Goal: Check status: Check status

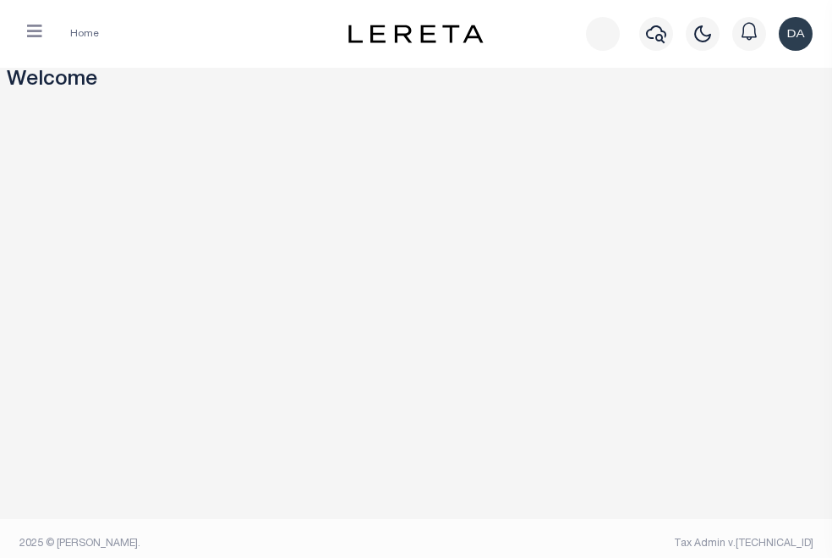
click at [0, 0] on span "Tax Amount Reporting Queue" at bounding box center [0, 0] width 0 height 0
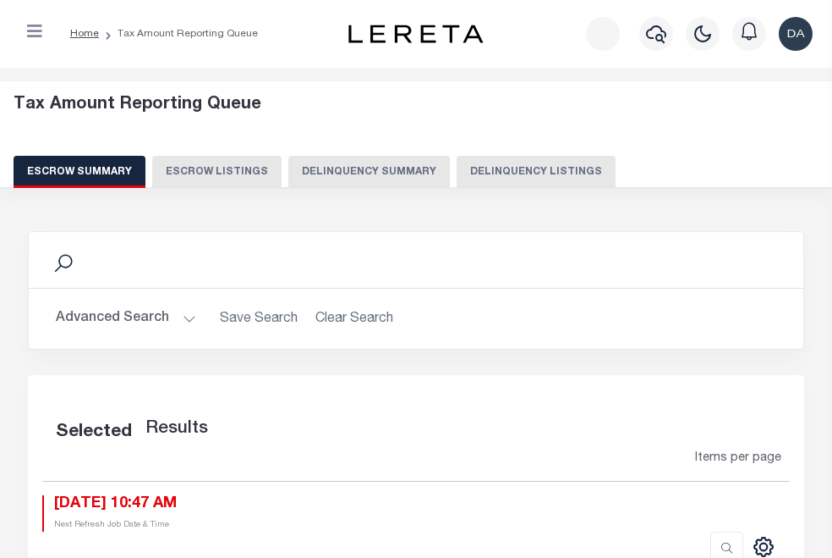
scroll to position [173, 0]
click at [450, 178] on button "Delinquency Summary" at bounding box center [369, 172] width 162 height 32
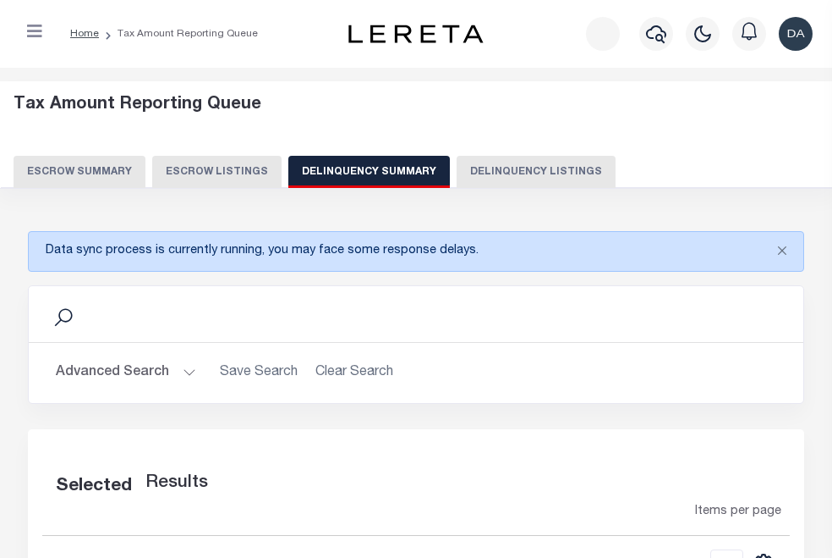
scroll to position [0, 0]
click at [0, 0] on button "button" at bounding box center [0, 0] width 0 height 0
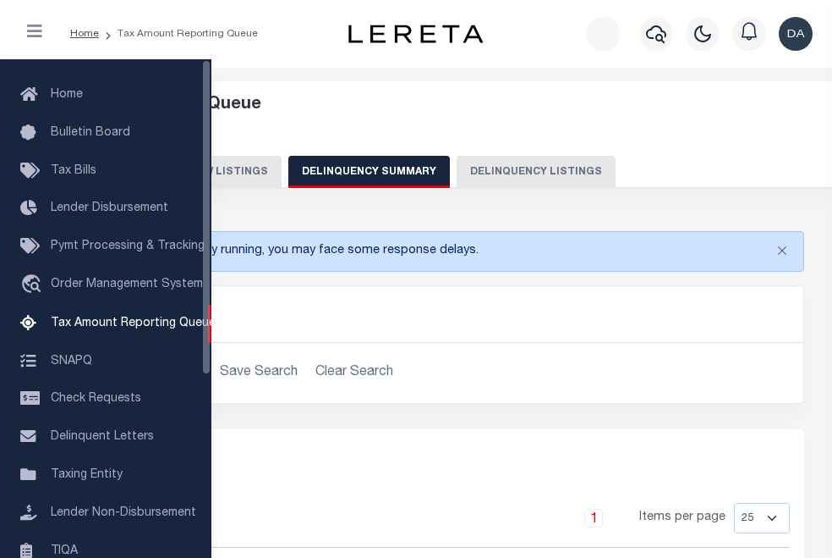
click at [0, 0] on button "button" at bounding box center [0, 0] width 0 height 0
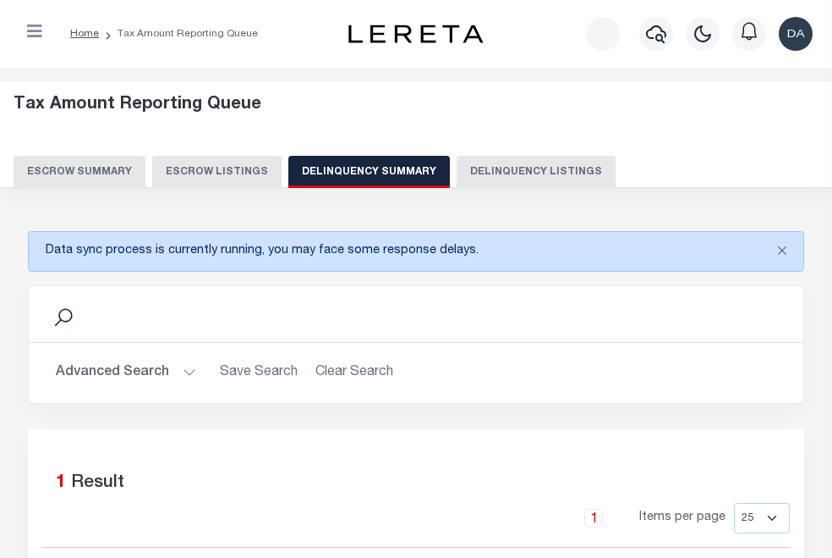
click at [0, 0] on icon "button" at bounding box center [0, 0] width 0 height 0
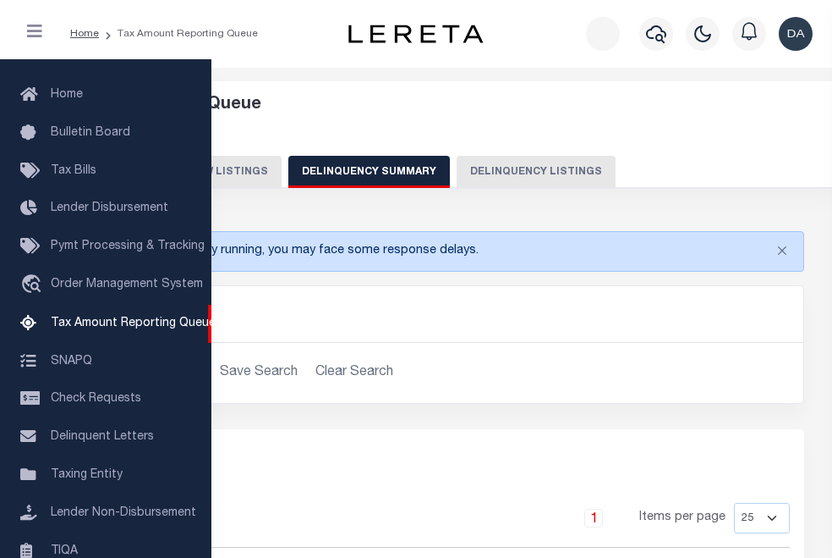
click at [0, 0] on icon "button" at bounding box center [0, 0] width 0 height 0
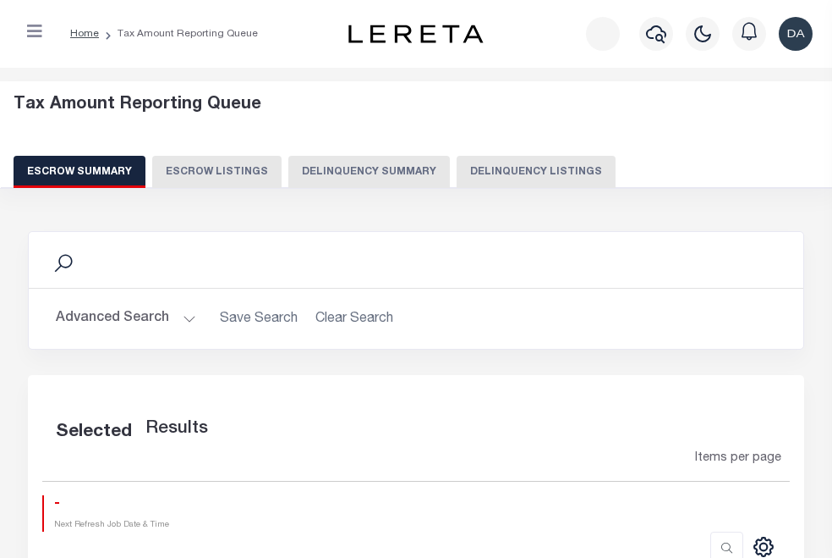
select select "100"
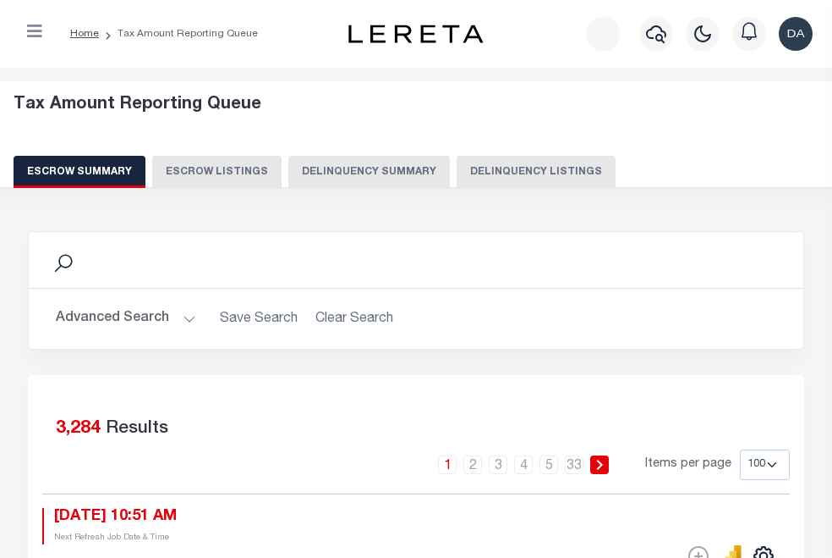
scroll to position [0, 0]
click at [0, 0] on button "button" at bounding box center [0, 0] width 0 height 0
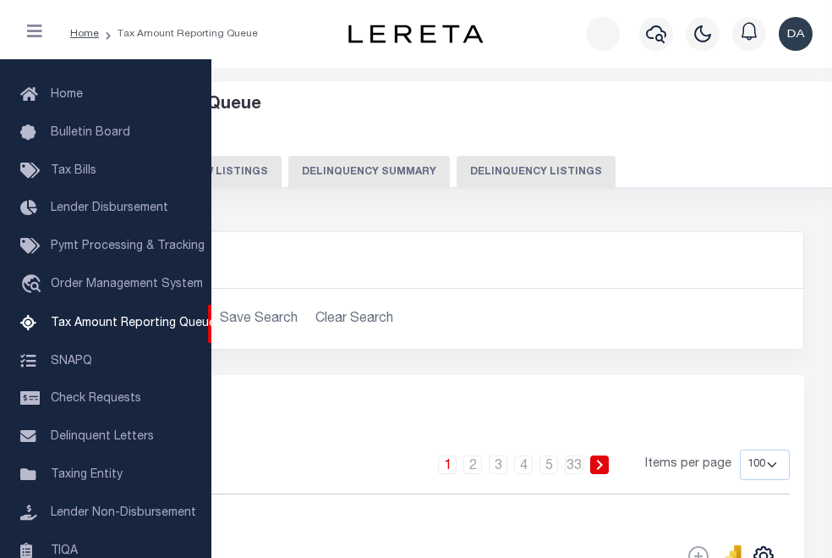
click at [0, 0] on button "button" at bounding box center [0, 0] width 0 height 0
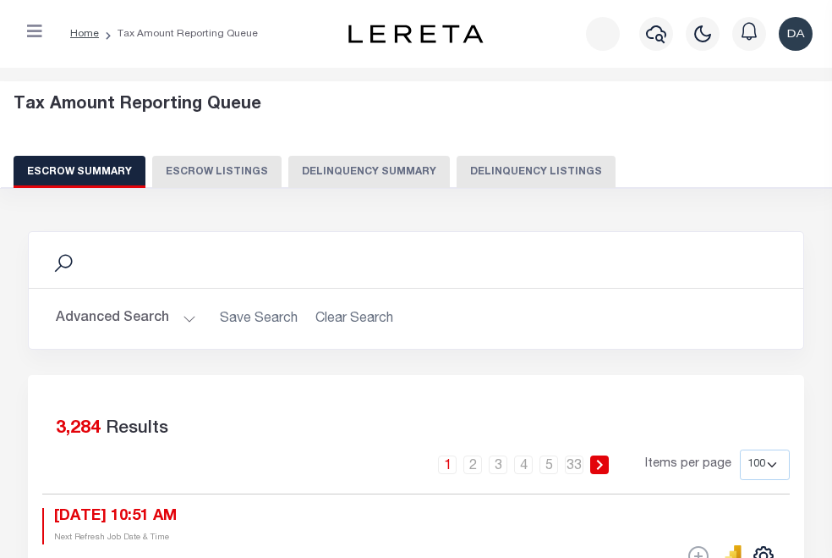
click at [0, 0] on button "button" at bounding box center [0, 0] width 0 height 0
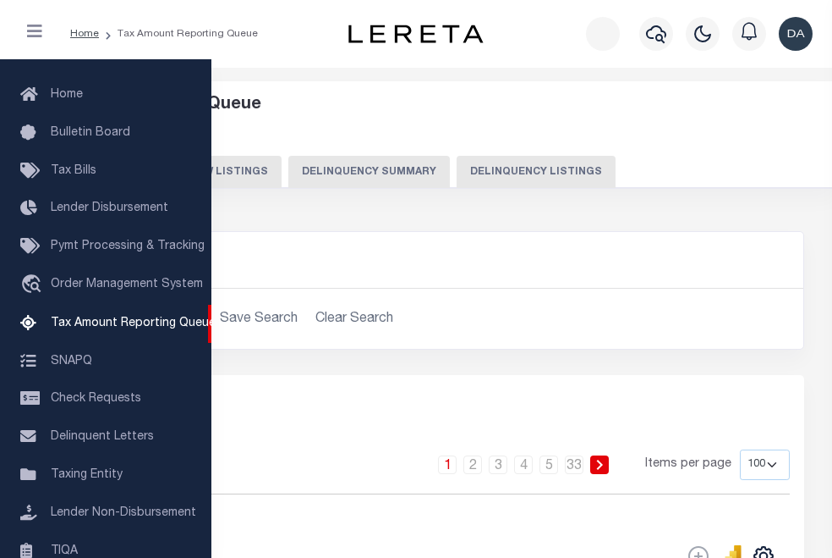
click at [450, 172] on button "Delinquency Summary" at bounding box center [369, 172] width 162 height 32
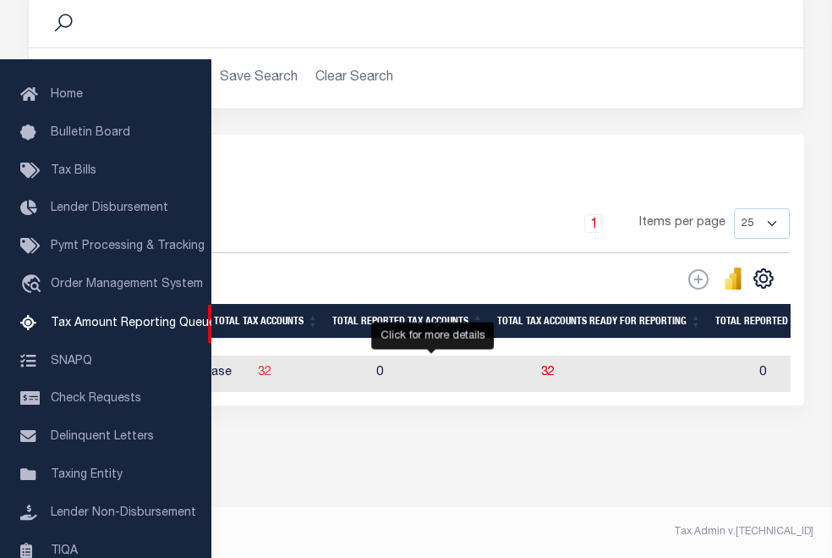
click at [272, 366] on span "32" at bounding box center [265, 372] width 14 height 12
select select "100"
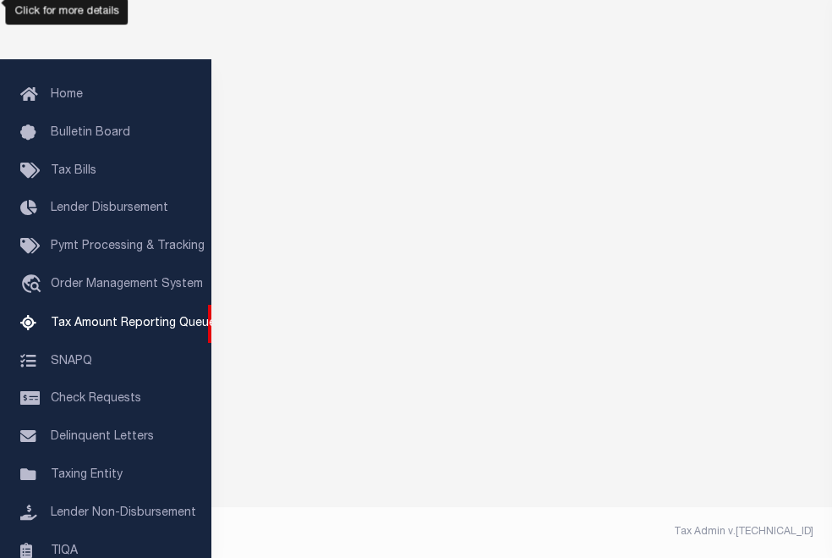
scroll to position [279, 0]
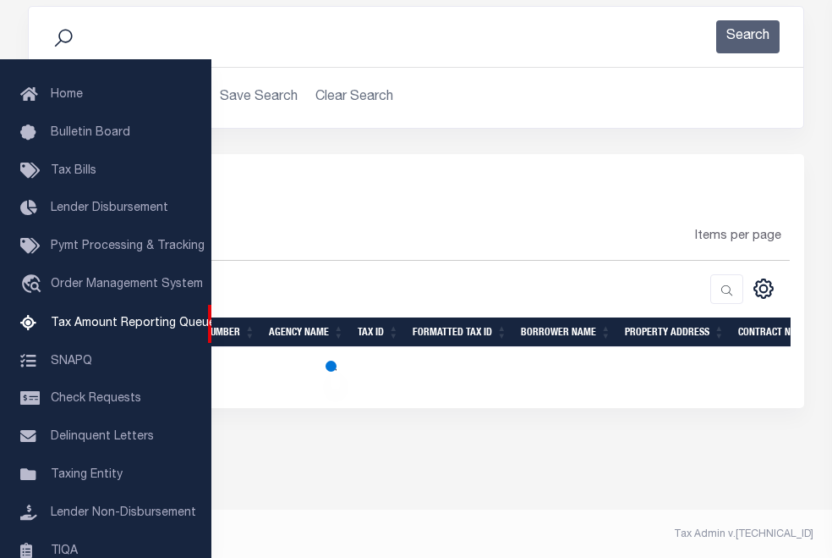
select select "100"
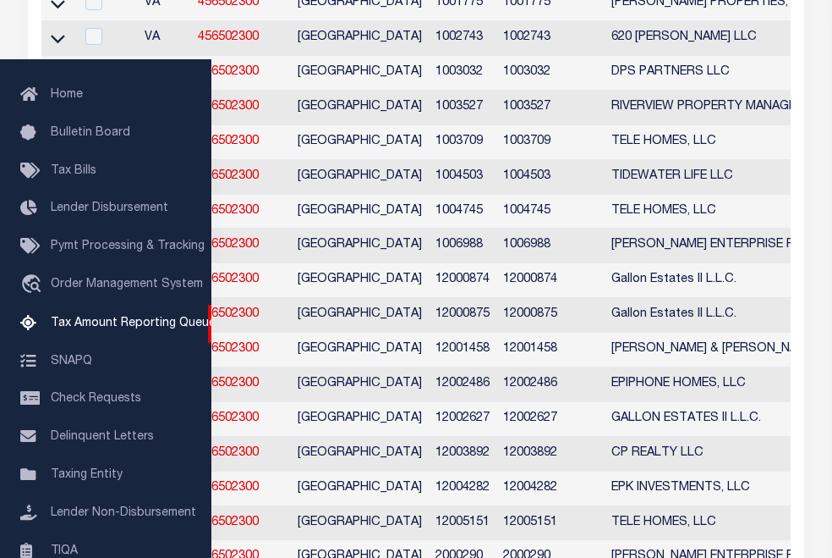
scroll to position [195, 0]
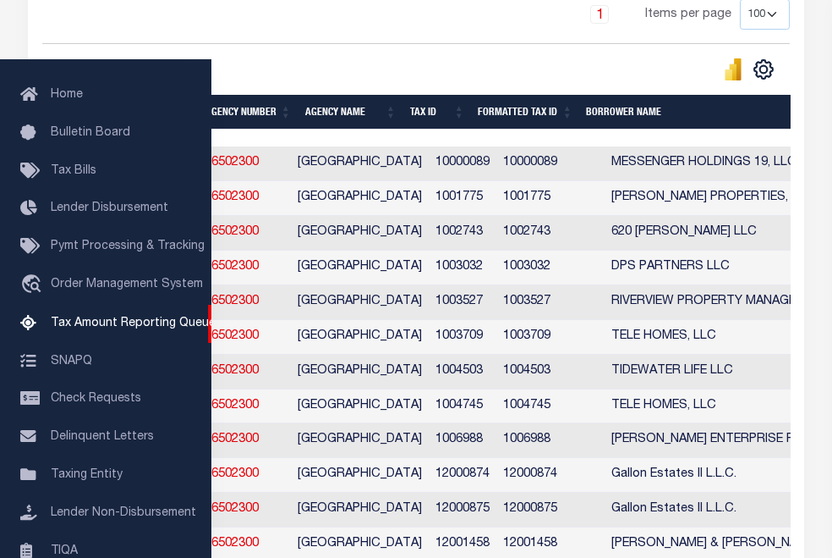
scroll to position [0, 0]
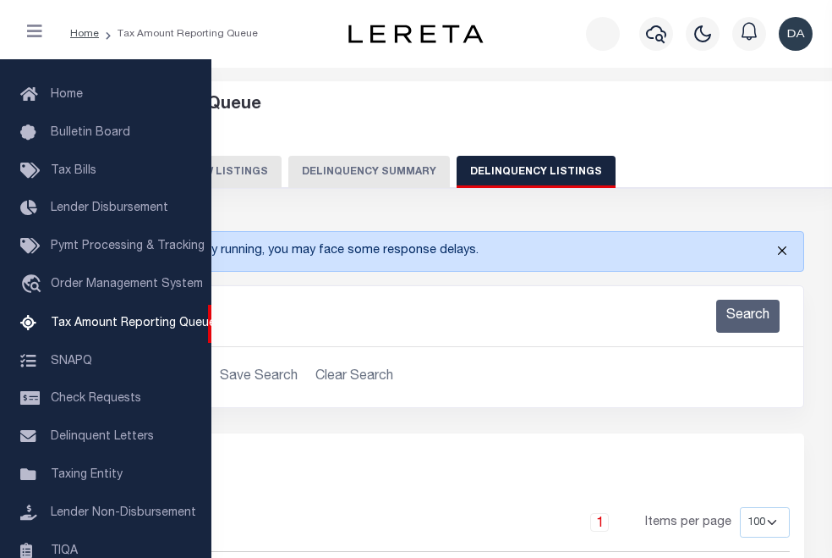
click at [783, 247] on button "Close" at bounding box center [782, 250] width 42 height 37
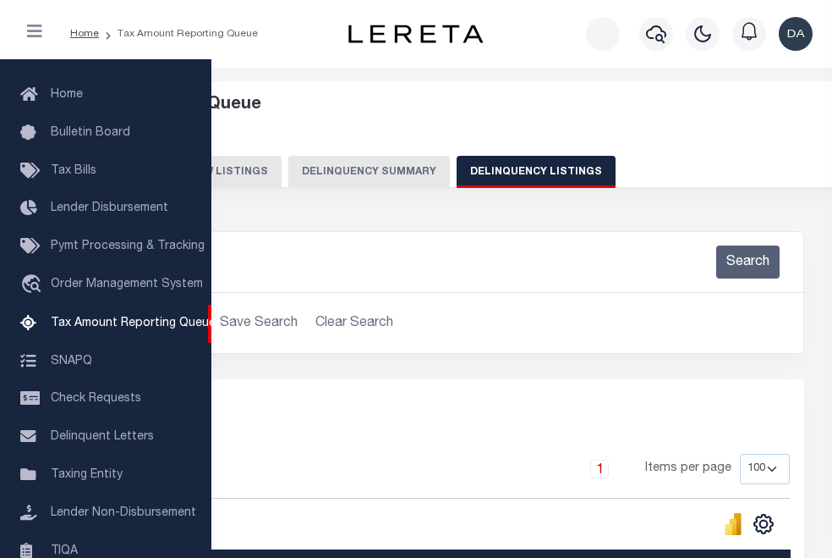
click at [589, 367] on div "Search Advanced Search Save Search Clear Search In In" at bounding box center [416, 305] width 802 height 148
click at [450, 180] on button "Delinquency Summary" at bounding box center [369, 172] width 162 height 32
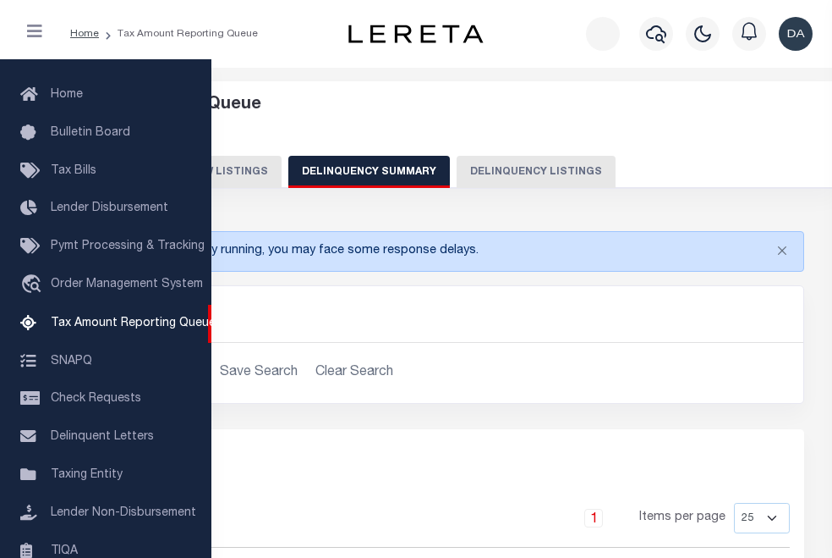
click at [196, 371] on button "Advanced Search" at bounding box center [126, 372] width 140 height 33
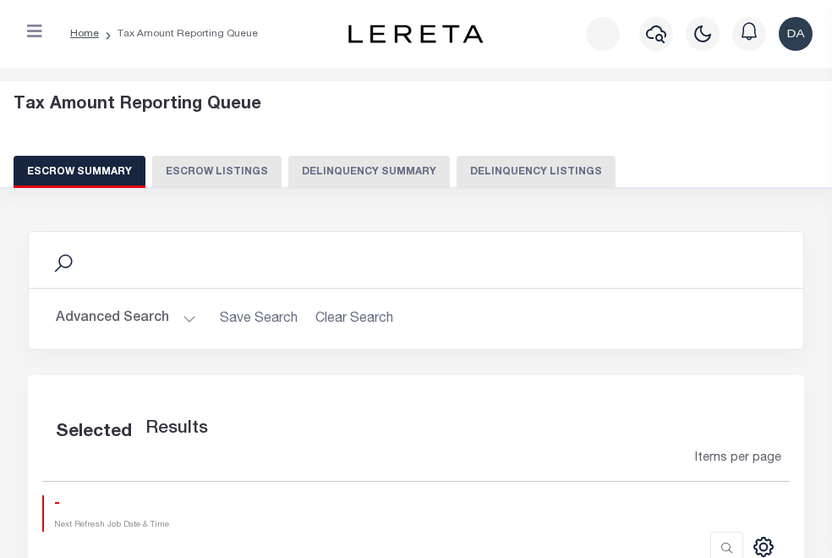
scroll to position [173, 0]
select select "100"
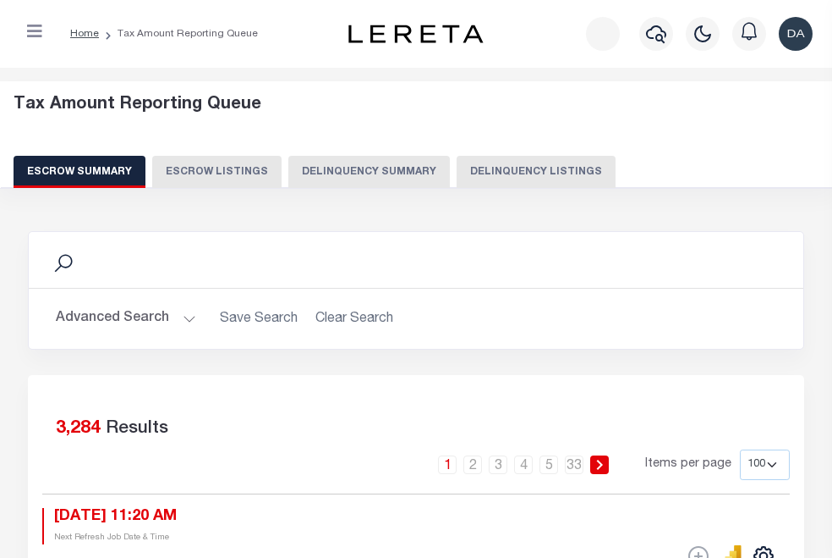
click at [450, 157] on button "Delinquency Summary" at bounding box center [369, 172] width 162 height 32
select select
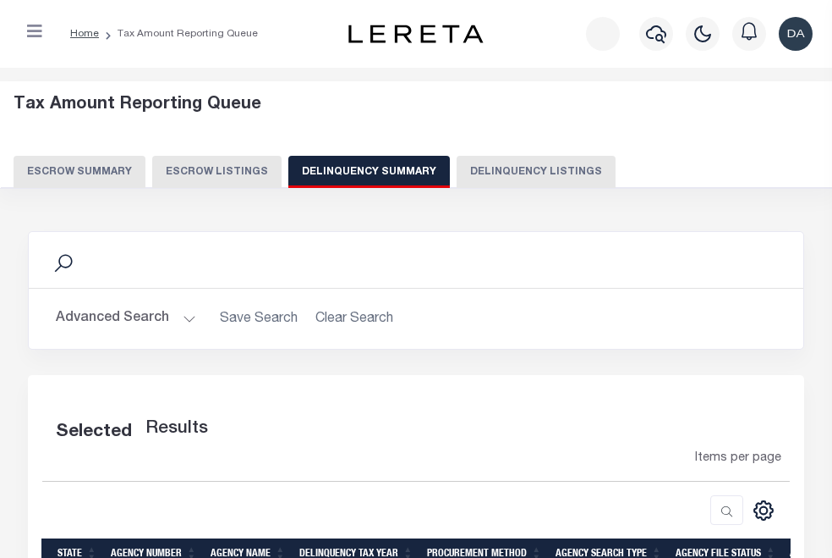
click at [196, 305] on button "Advanced Search" at bounding box center [126, 318] width 140 height 33
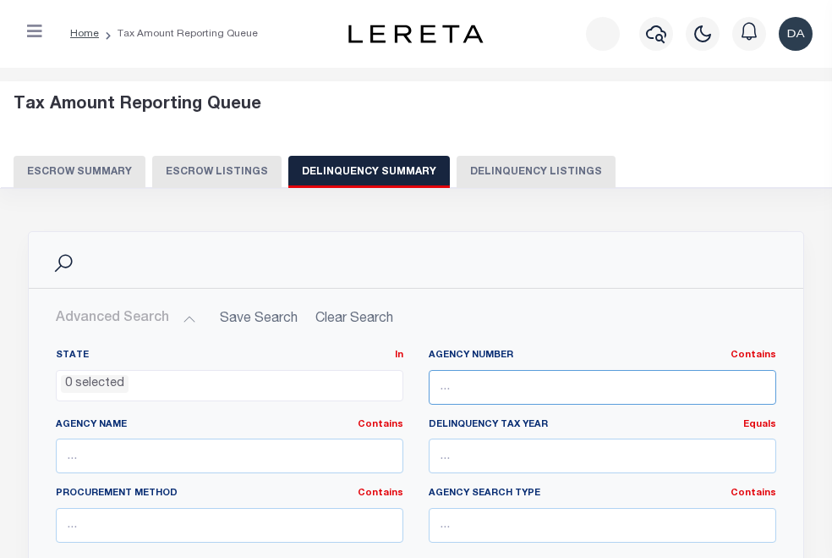
click at [629, 377] on input "text" at bounding box center [603, 387] width 348 height 35
paste input "110010000"
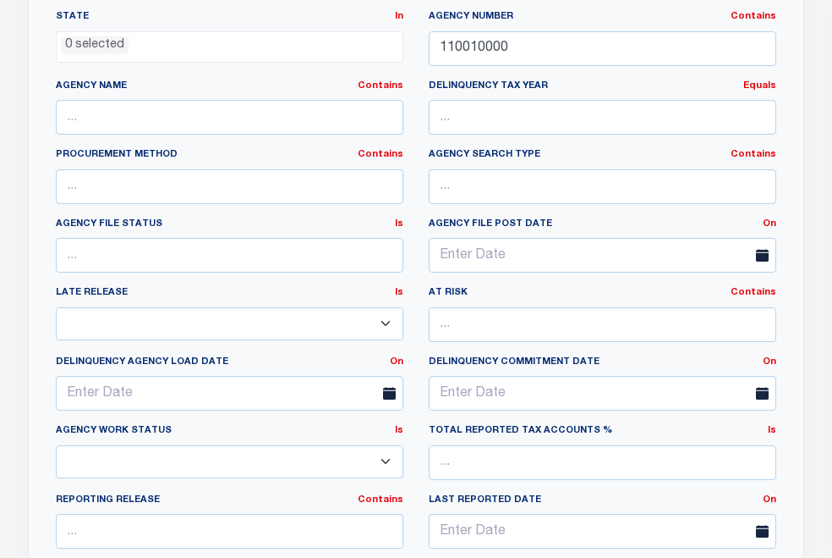
scroll to position [592, 0]
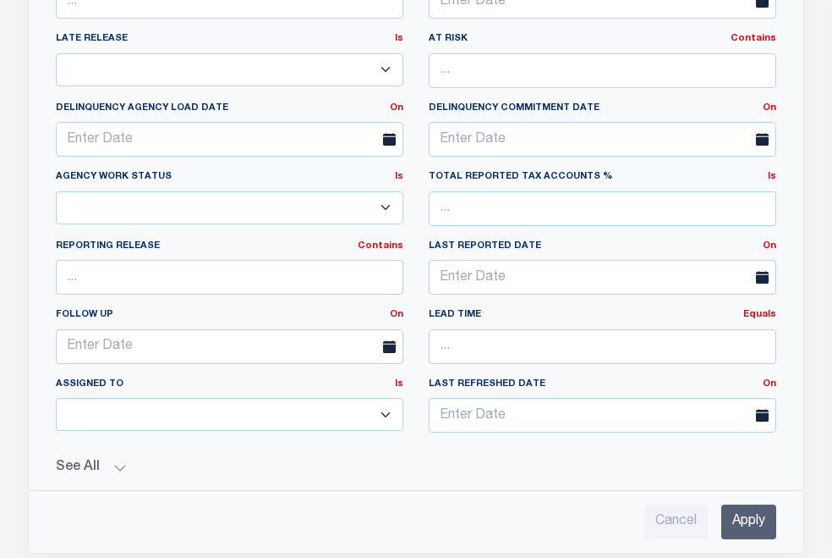
click at [743, 522] on input "Apply" at bounding box center [749, 521] width 55 height 35
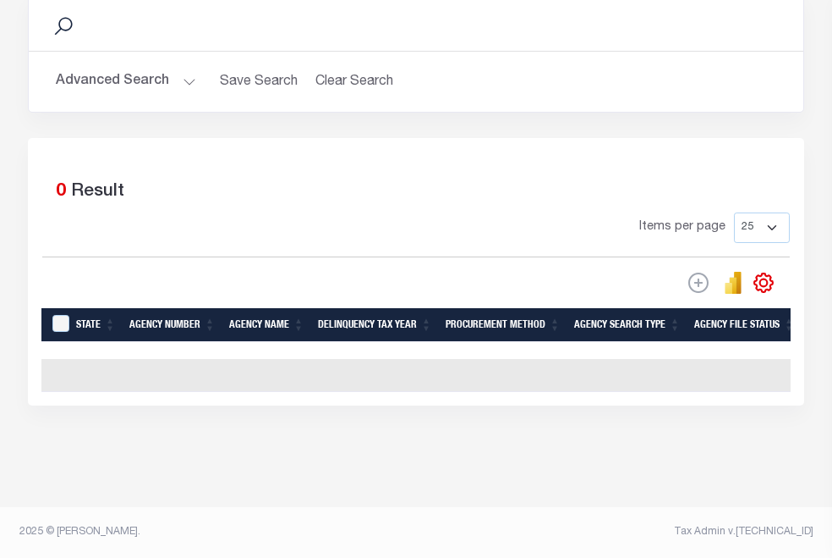
scroll to position [248, 0]
click at [196, 75] on button "Advanced Search" at bounding box center [126, 81] width 140 height 33
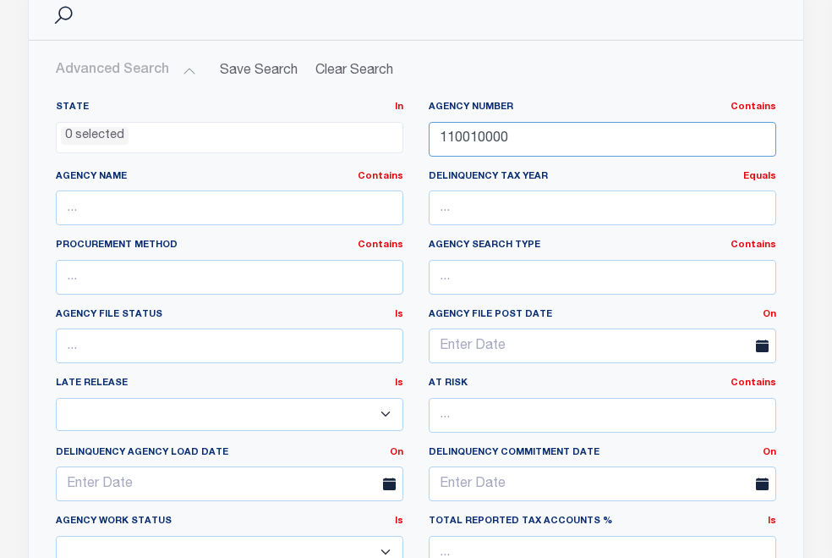
click at [714, 127] on input "110010000" at bounding box center [603, 139] width 348 height 35
paste input "28"
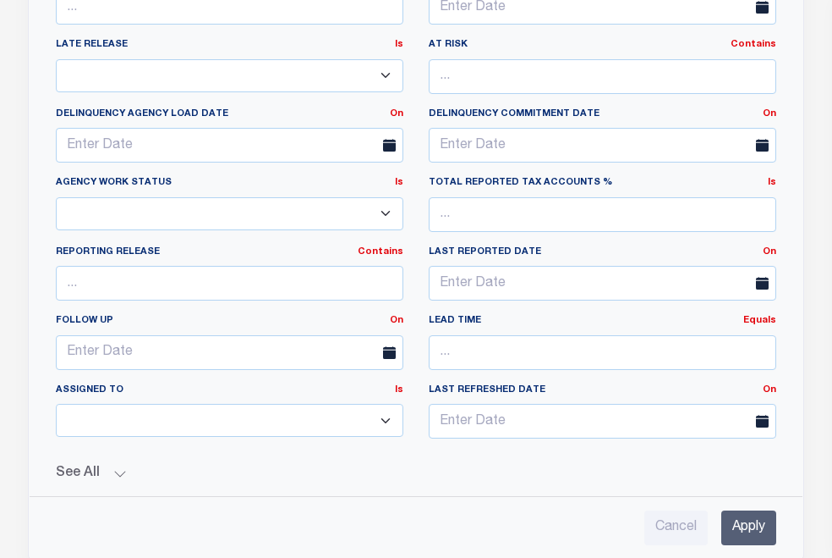
scroll to position [671, 0]
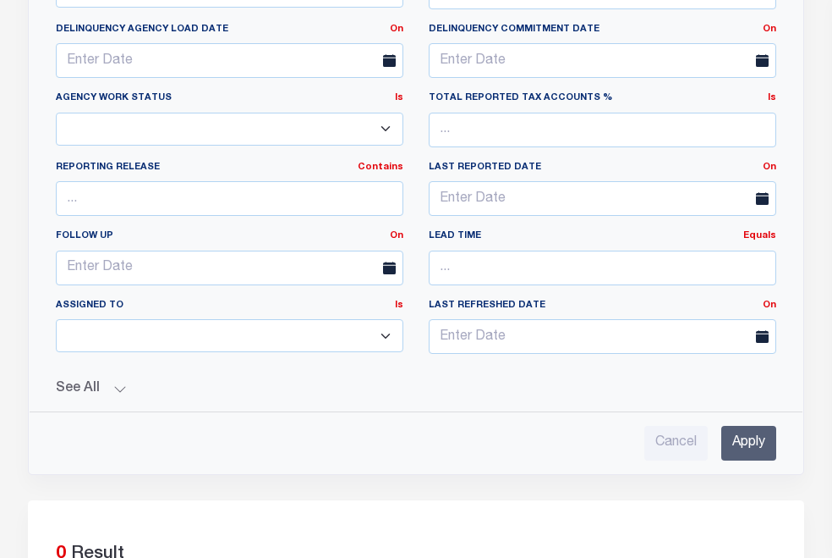
type input "110280000"
click at [288, 381] on button "See All" at bounding box center [416, 389] width 721 height 16
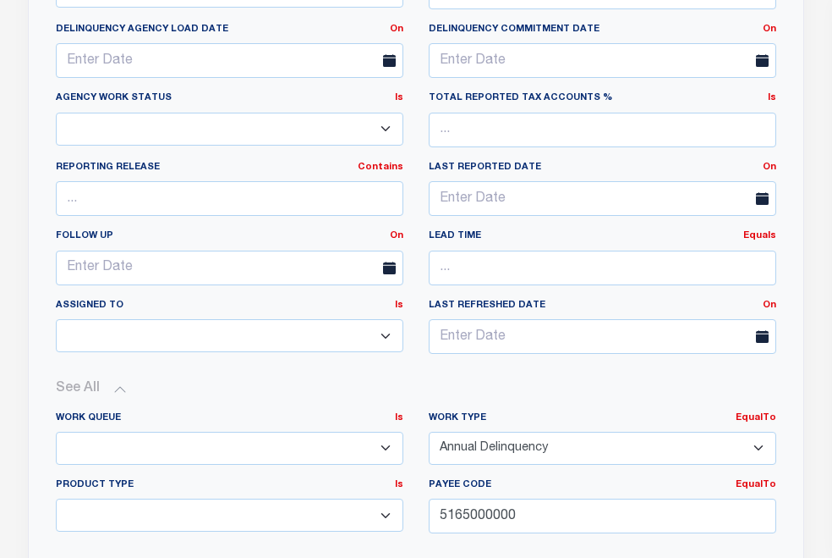
scroll to position [925, 0]
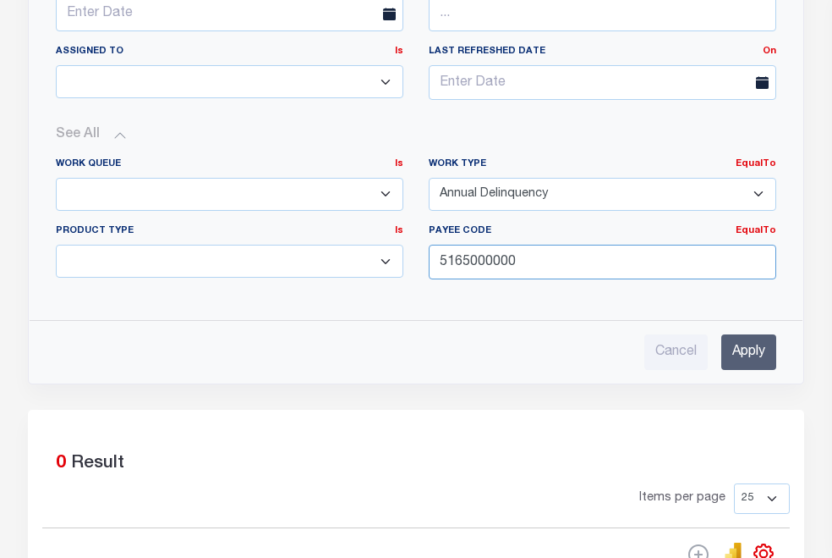
click at [606, 253] on input "5165000000" at bounding box center [603, 261] width 348 height 35
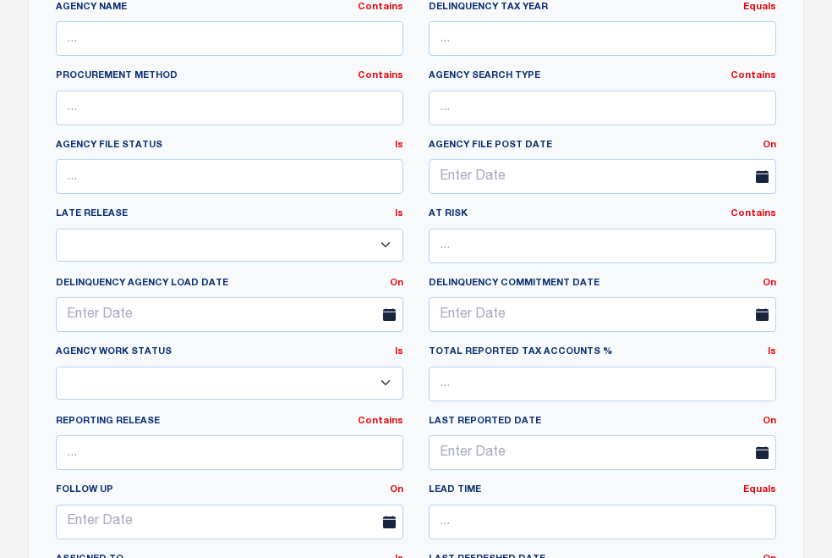
scroll to position [0, 0]
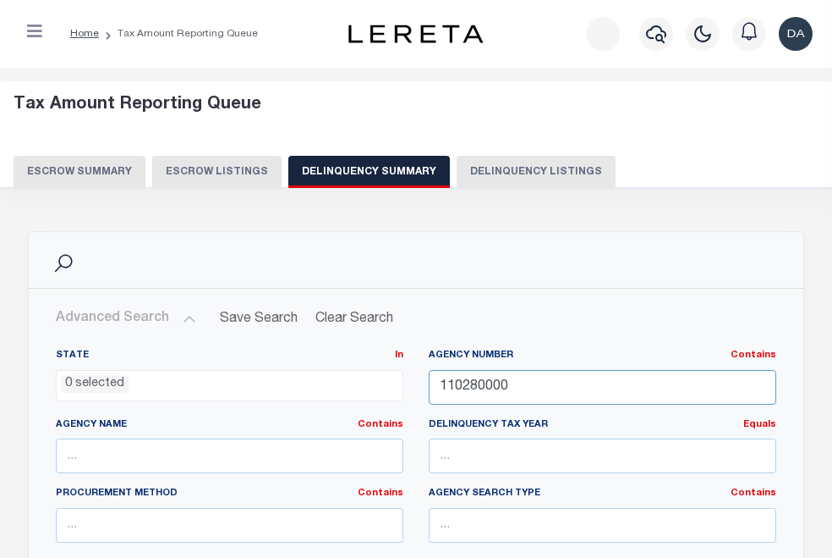
click at [606, 392] on input "110280000" at bounding box center [603, 387] width 348 height 35
type input "5165000000"
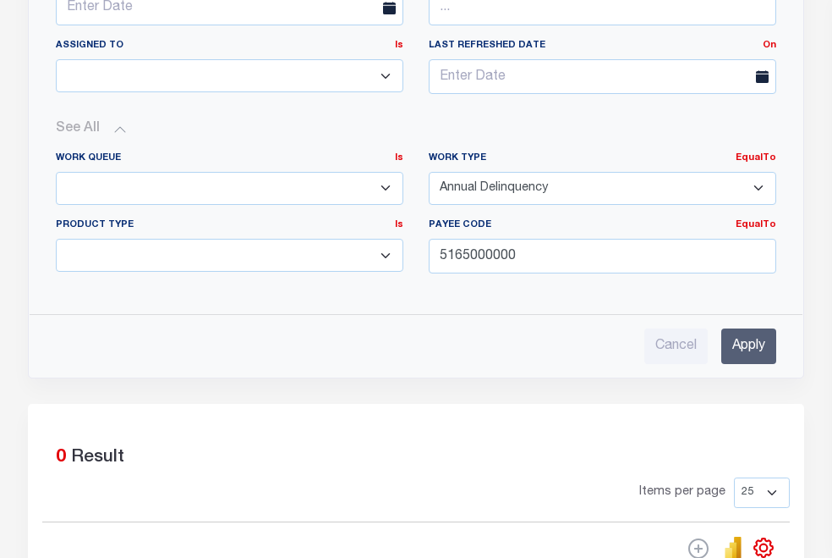
scroll to position [1202, 0]
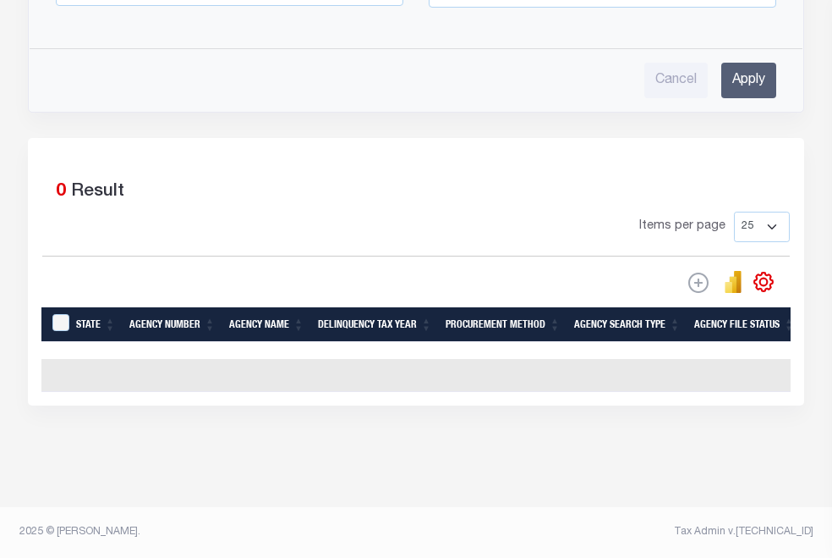
type input "110010000"
click at [755, 72] on input "Apply" at bounding box center [749, 80] width 55 height 35
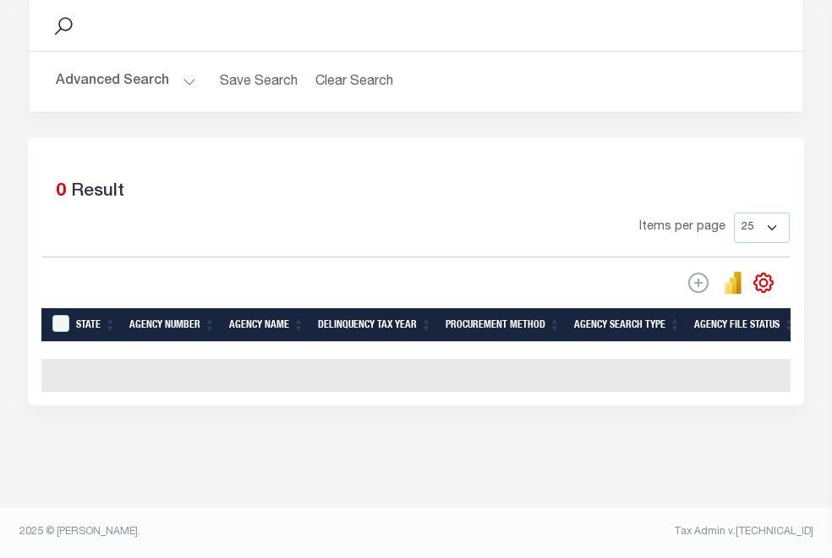
scroll to position [248, 0]
click at [196, 65] on button "Advanced Search" at bounding box center [126, 81] width 140 height 33
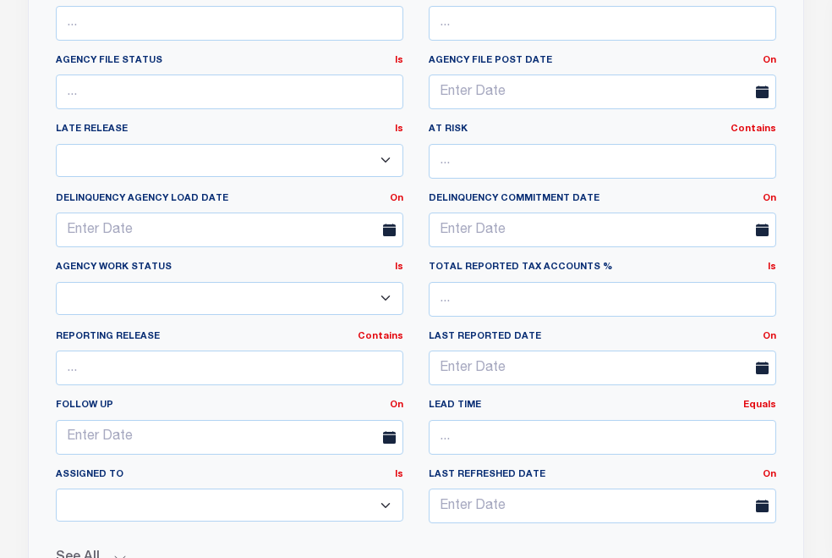
scroll to position [755, 0]
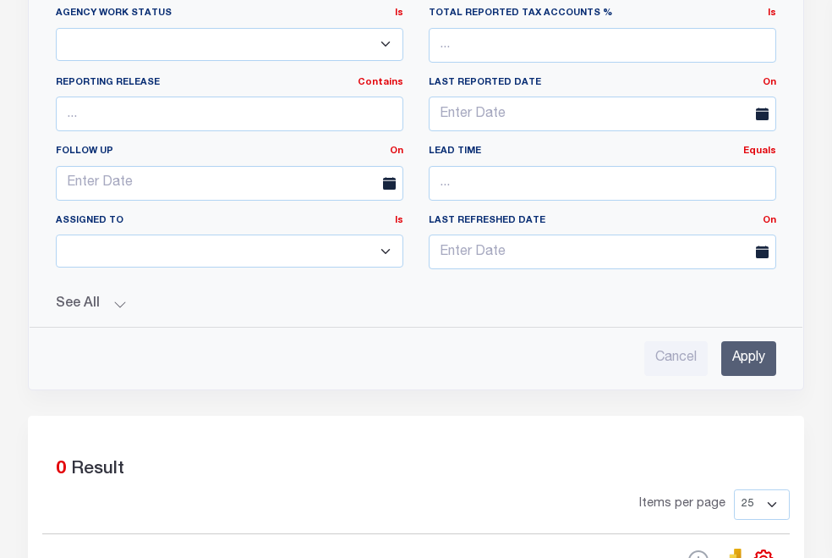
click at [270, 296] on button "See All" at bounding box center [416, 304] width 721 height 16
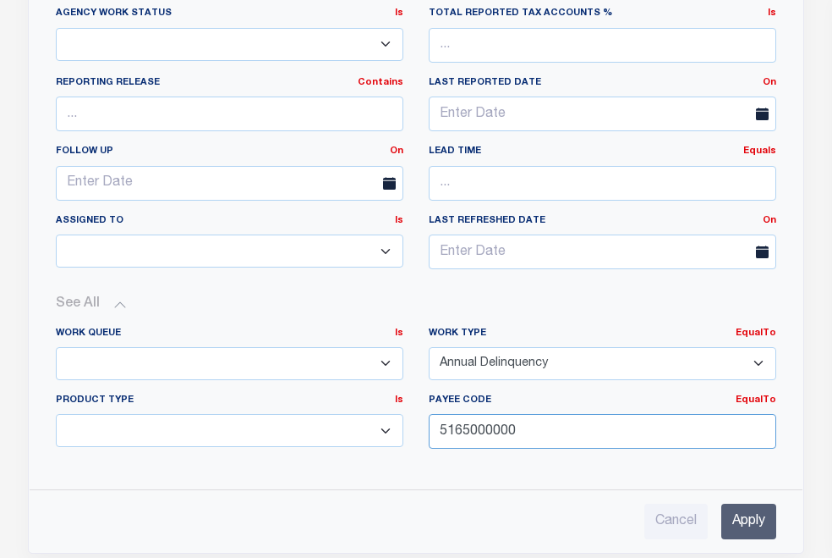
click at [612, 421] on input "5165000000" at bounding box center [603, 431] width 348 height 35
click at [751, 509] on input "Apply" at bounding box center [749, 520] width 55 height 35
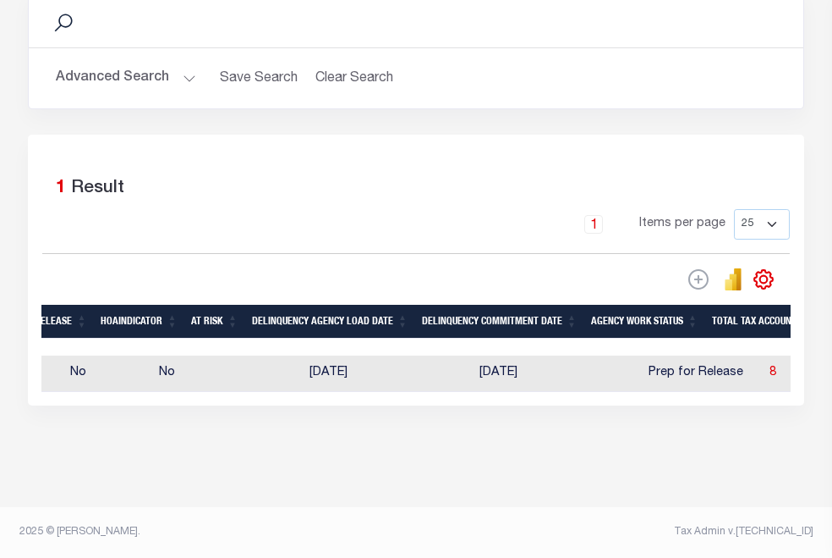
scroll to position [0, 0]
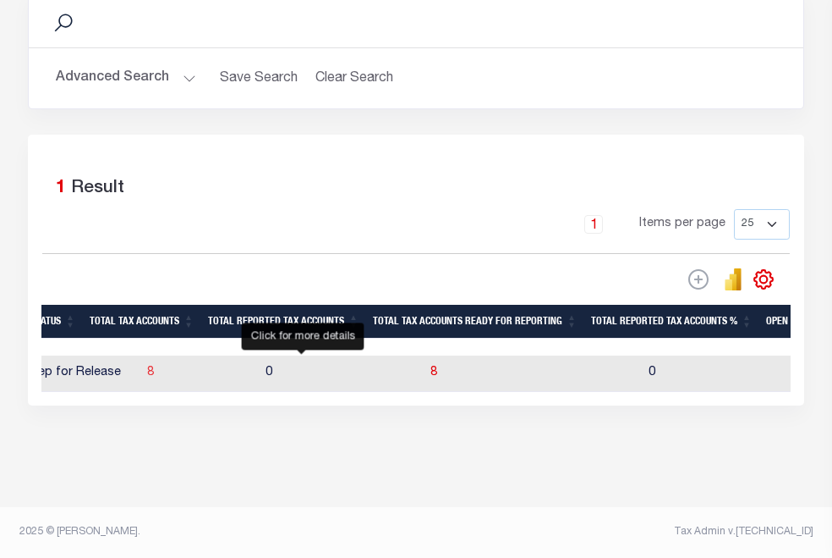
click at [154, 366] on span "8" at bounding box center [150, 372] width 7 height 12
select select "100"
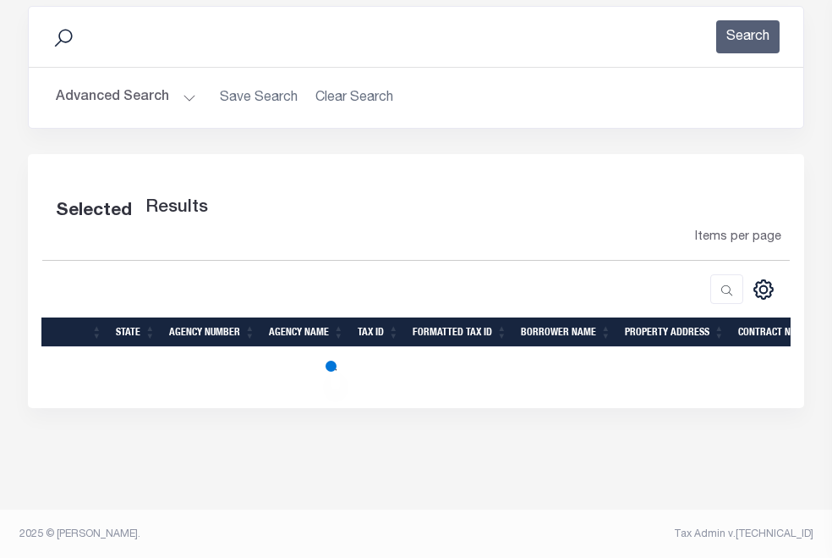
select select "100"
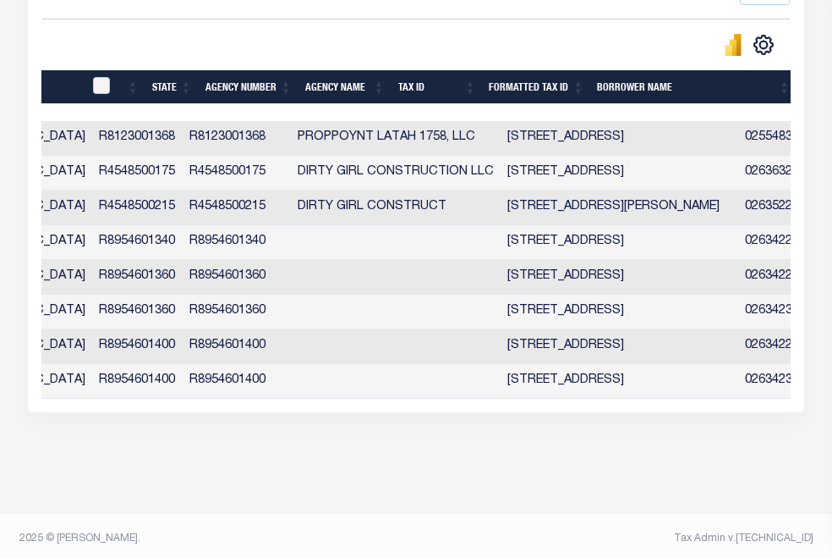
scroll to position [0, 338]
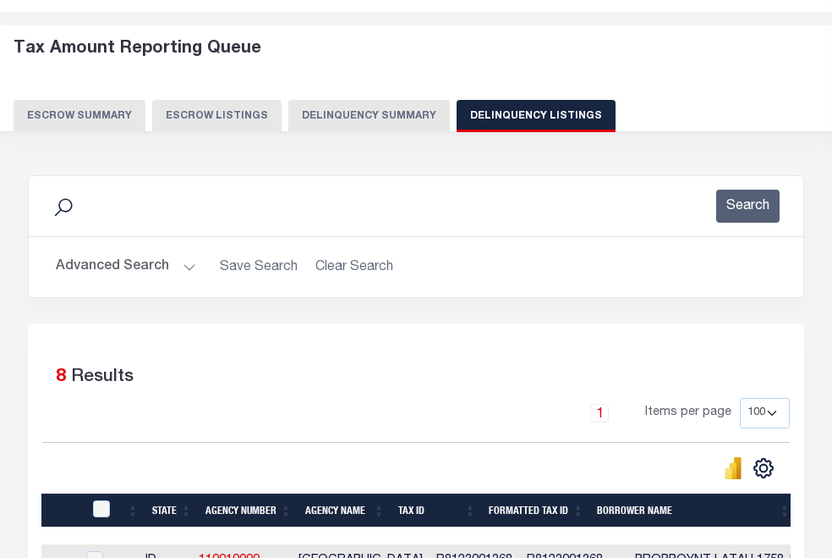
click at [196, 275] on button "Advanced Search" at bounding box center [126, 266] width 140 height 33
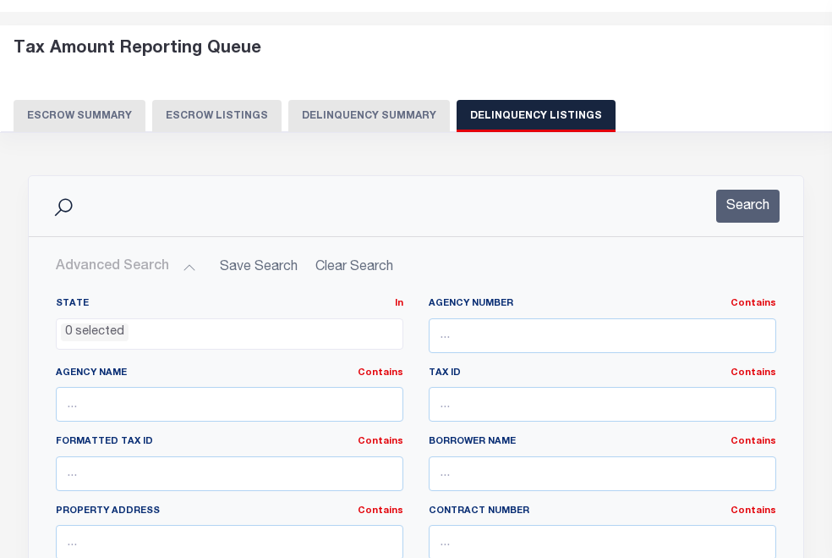
click at [196, 275] on button "Advanced Search" at bounding box center [126, 266] width 140 height 33
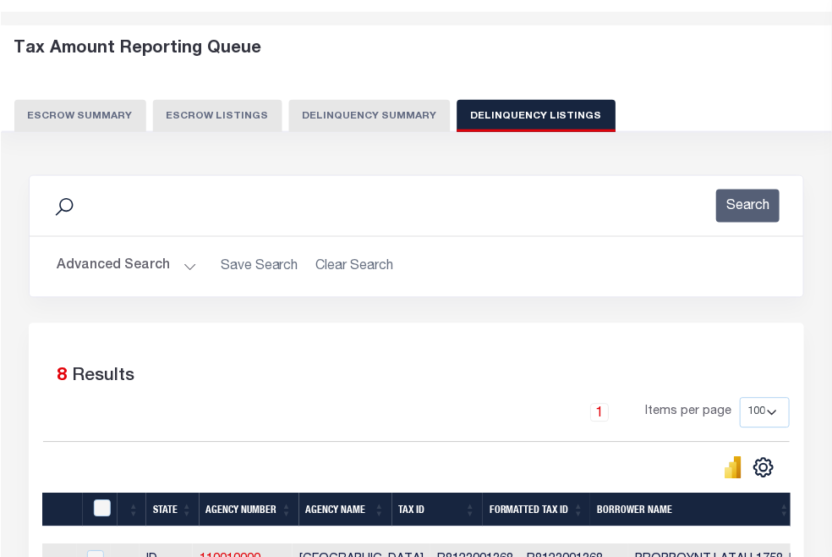
scroll to position [479, 0]
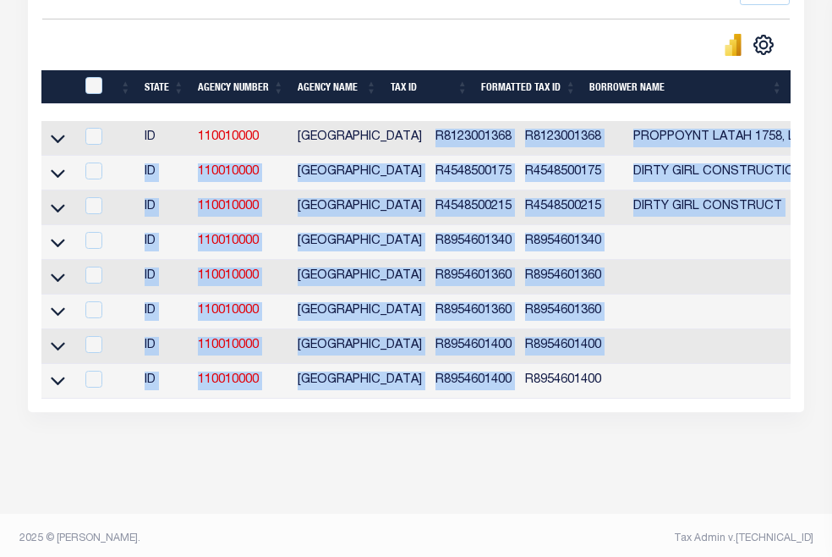
drag, startPoint x: 602, startPoint y: 133, endPoint x: 685, endPoint y: 377, distance: 258.2
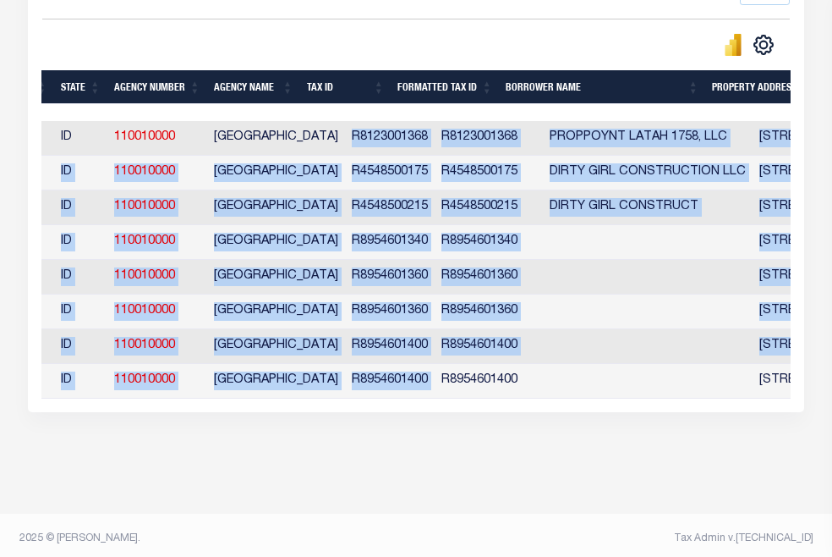
scroll to position [0, 0]
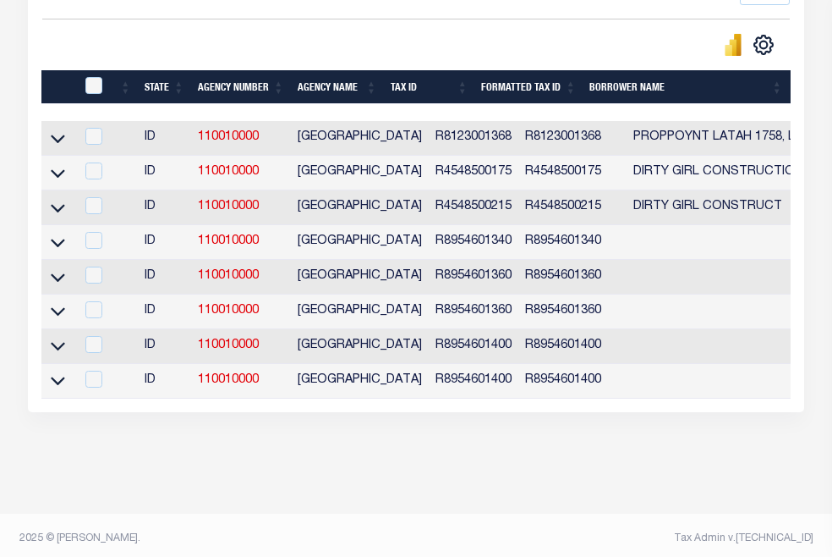
click at [480, 412] on div "Selected 8 Results 1 Items per page 10 25 50 100 500" at bounding box center [416, 156] width 777 height 512
drag, startPoint x: 633, startPoint y: 91, endPoint x: 508, endPoint y: 420, distance: 352.9
click at [508, 412] on div "Selected 8 Results 1 Items per page 10 25 50 100 500" at bounding box center [416, 156] width 777 height 512
click at [475, 85] on th "Tax ID" at bounding box center [429, 87] width 91 height 35
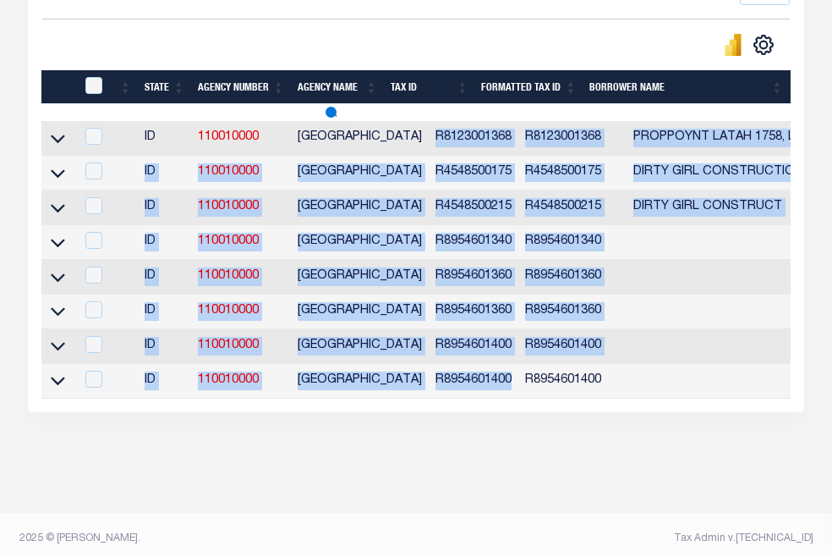
drag, startPoint x: 601, startPoint y: 140, endPoint x: 681, endPoint y: 382, distance: 254.7
copy tbody "R8123001368 R8123001368 PROPPOYNT LATAH 1758, LLC 1758 S LATAH STREET BOISE ID …"
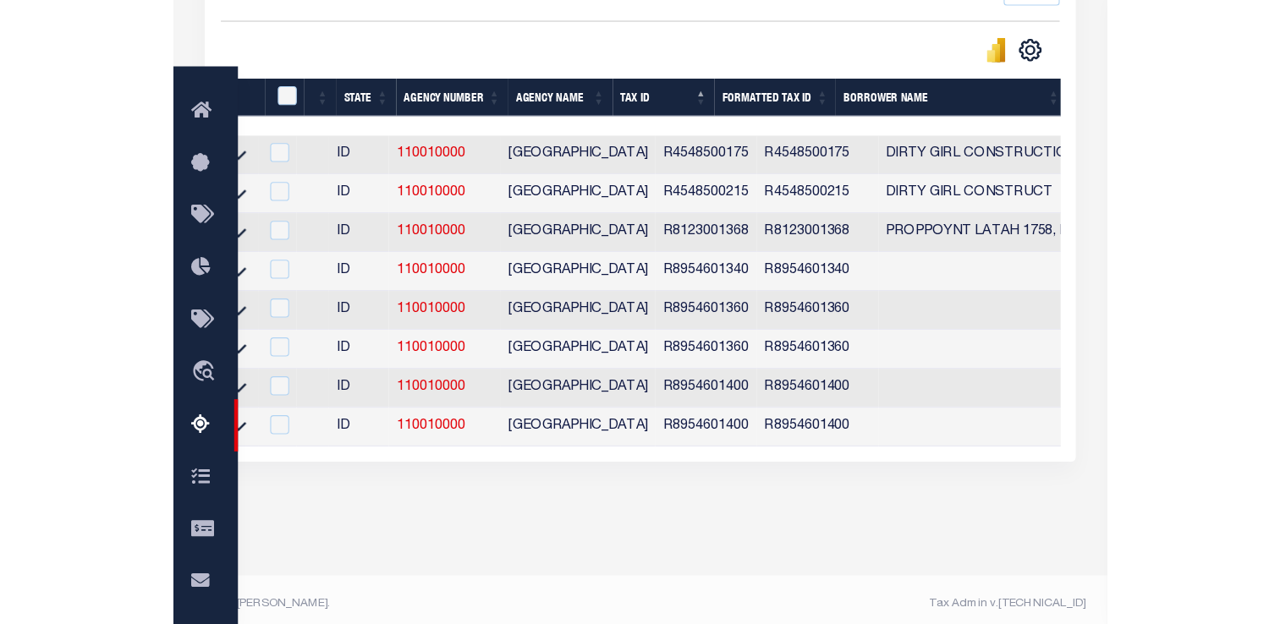
scroll to position [390, 0]
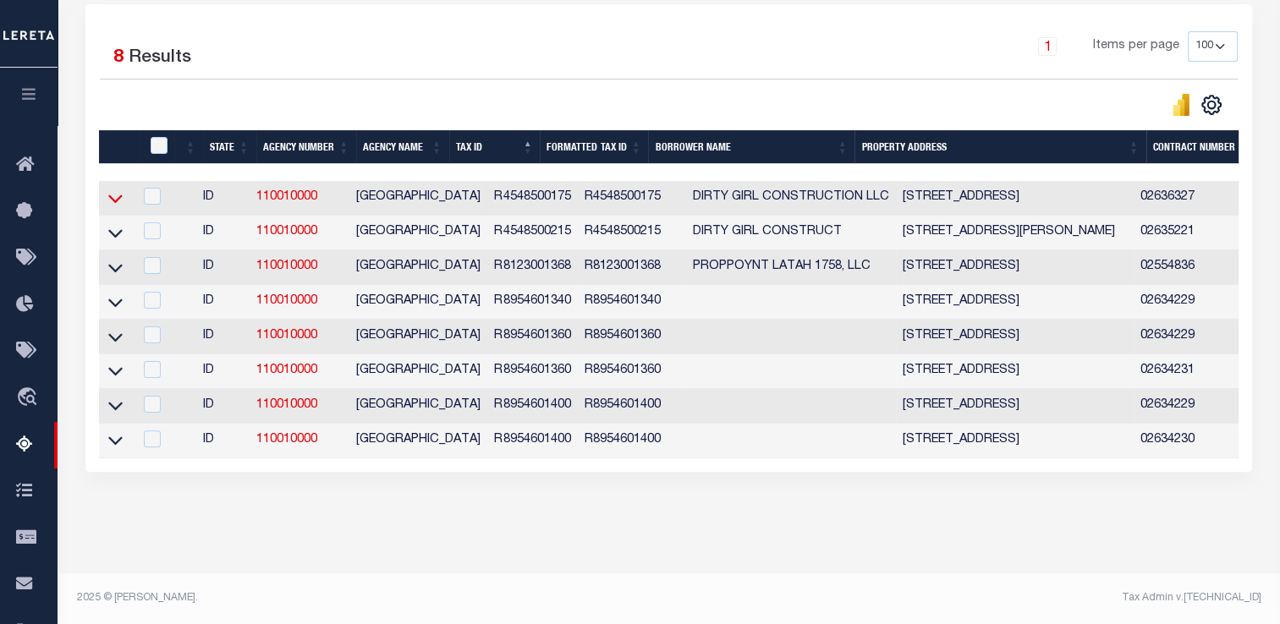
click at [115, 191] on icon at bounding box center [115, 199] width 14 height 18
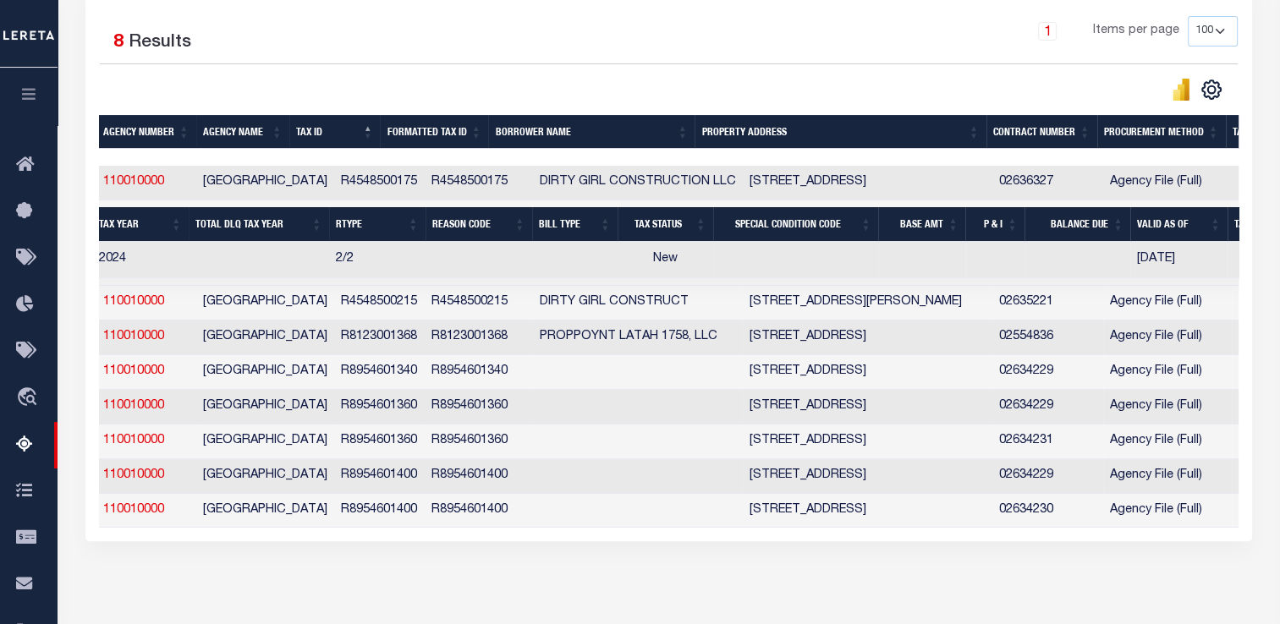
scroll to position [0, 0]
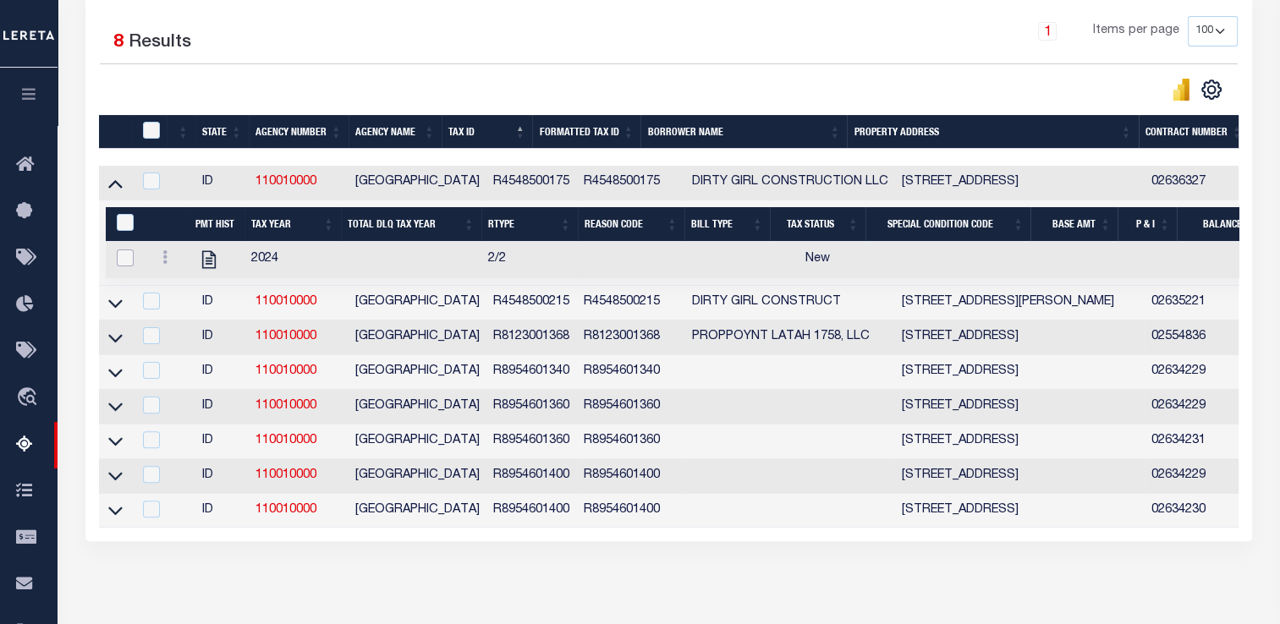
click at [132, 264] on input "checkbox" at bounding box center [125, 258] width 17 height 17
checkbox input "true"
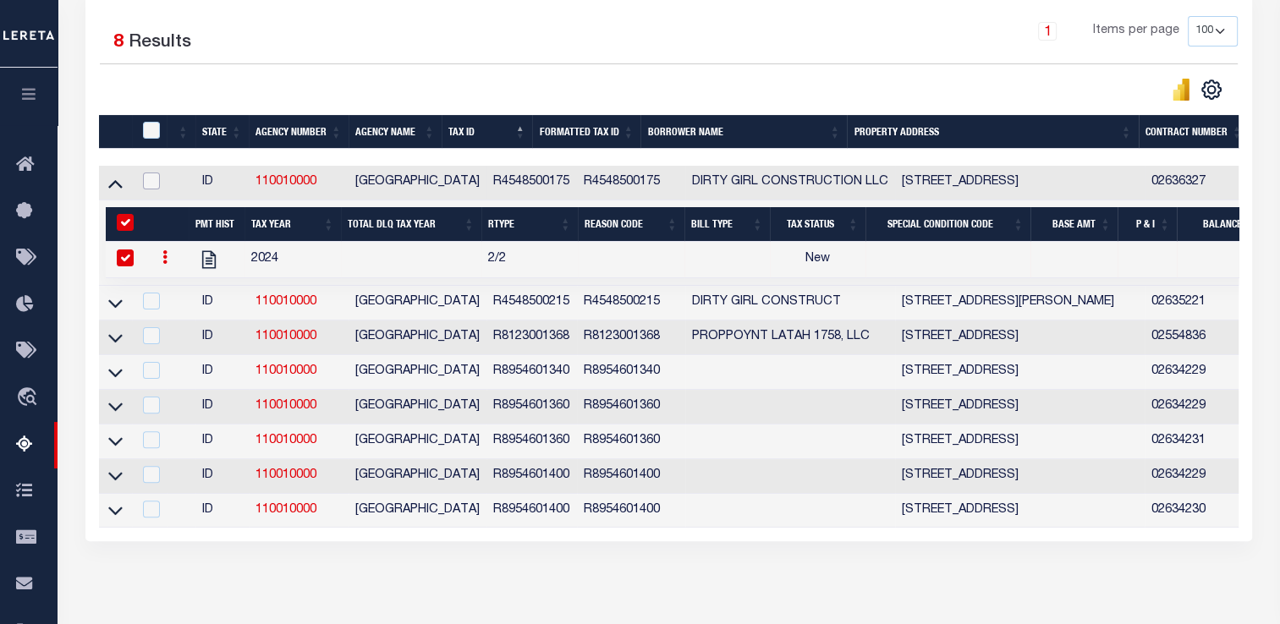
click at [147, 181] on input "checkbox" at bounding box center [151, 181] width 17 height 17
checkbox input "true"
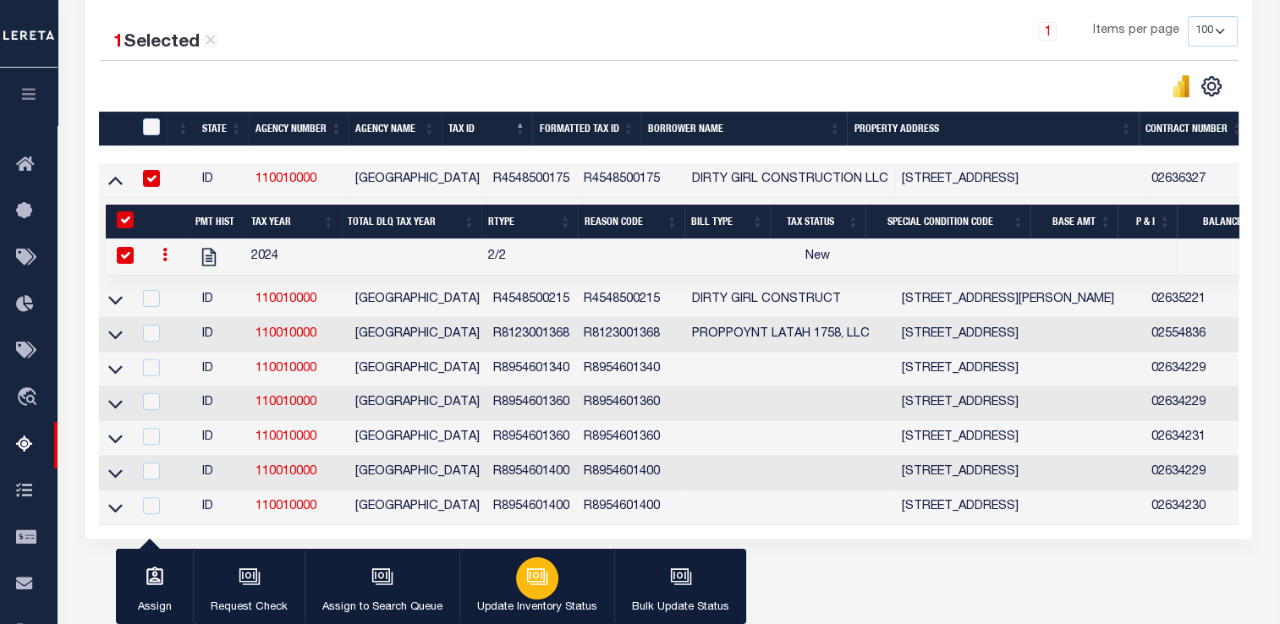
click at [501, 557] on button "Update Inventory Status" at bounding box center [536, 587] width 155 height 76
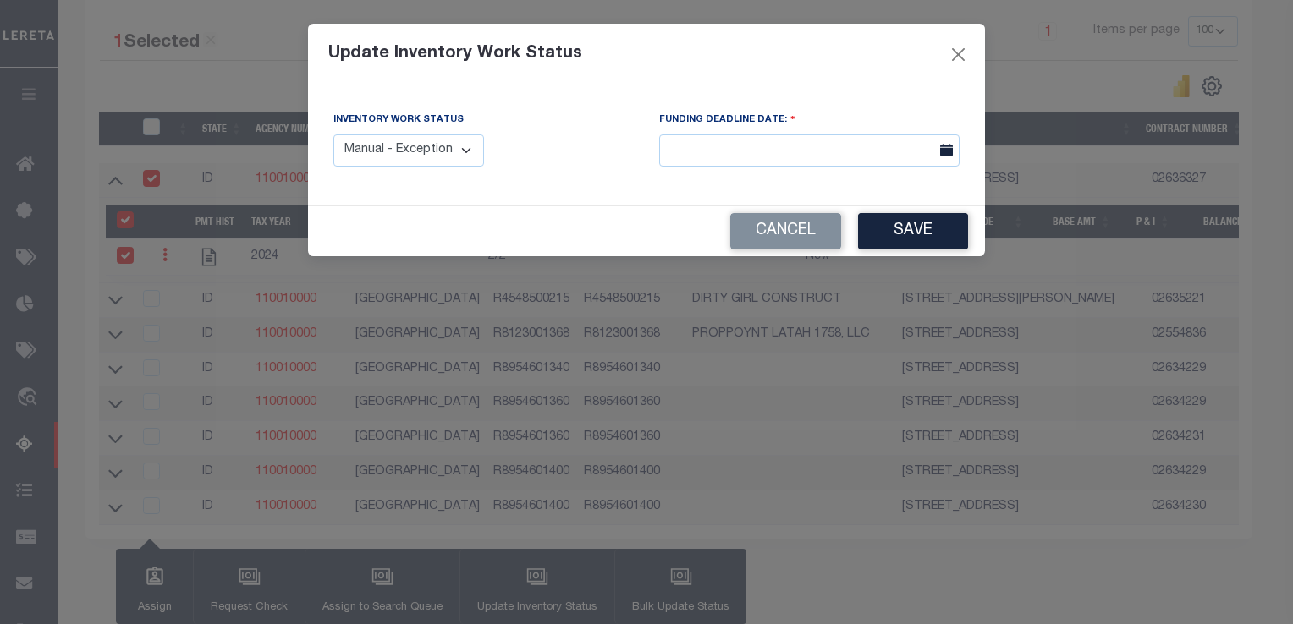
click at [419, 163] on select "Manual - Exception Pended - Awaiting Search Late Add Exception Completed" at bounding box center [408, 151] width 151 height 33
click at [333, 135] on select "Manual - Exception Pended - Awaiting Search Late Add Exception Completed" at bounding box center [408, 151] width 151 height 33
click at [426, 154] on select "Manual - Exception Pended - Awaiting Search Late Add Exception Completed" at bounding box center [408, 151] width 151 height 33
select select "1"
click at [333, 135] on select "Manual - Exception Pended - Awaiting Search Late Add Exception Completed" at bounding box center [408, 151] width 151 height 33
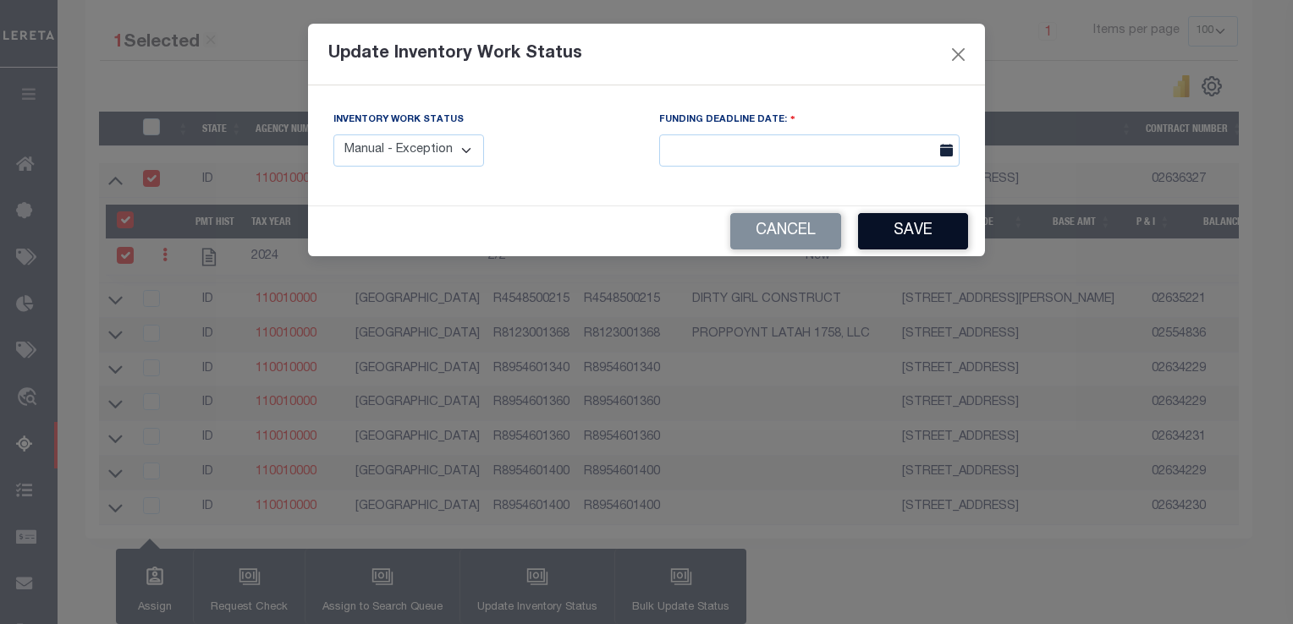
click at [832, 222] on button "Save" at bounding box center [913, 231] width 110 height 36
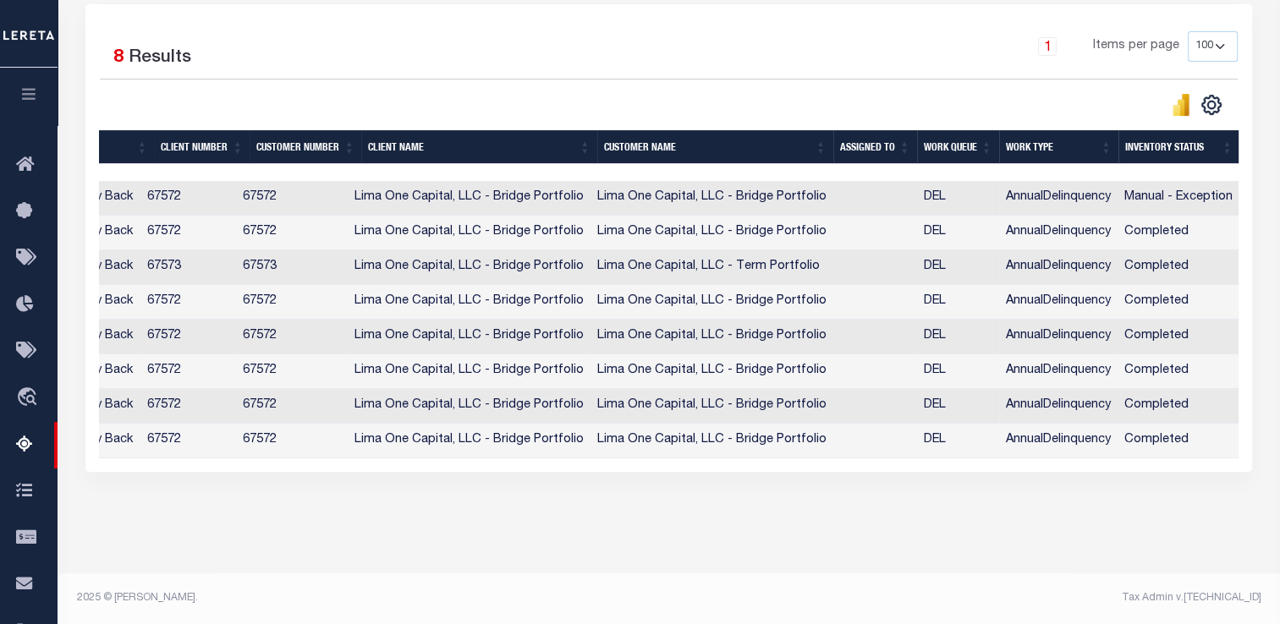
scroll to position [52, 0]
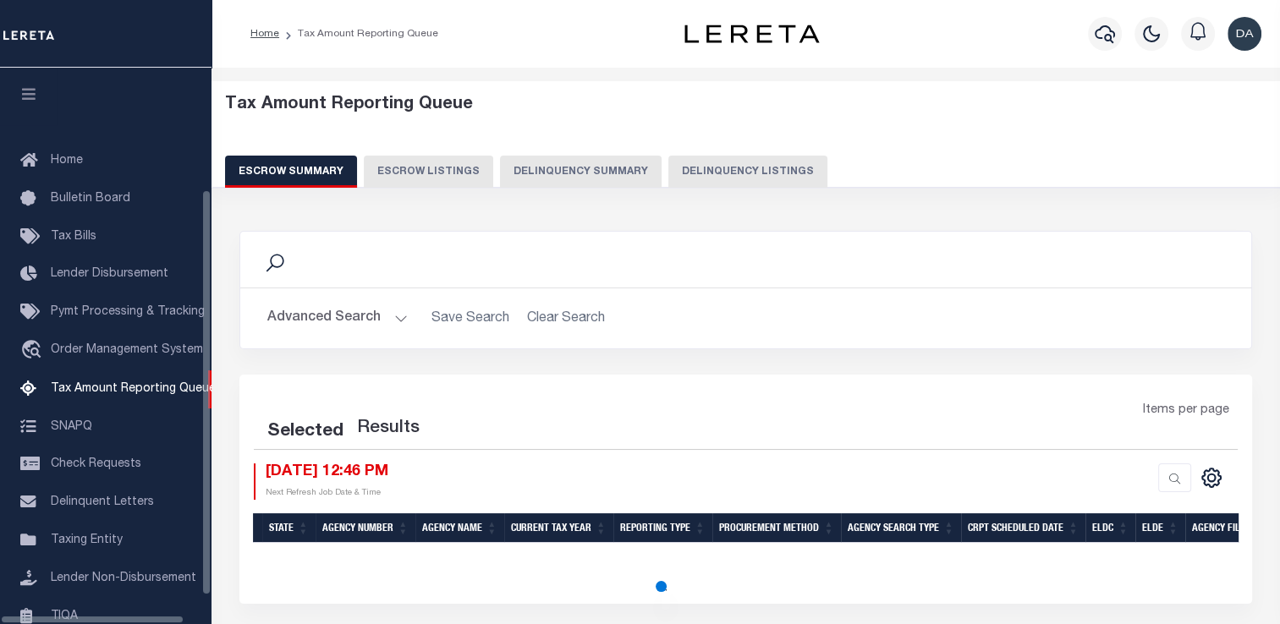
scroll to position [173, 0]
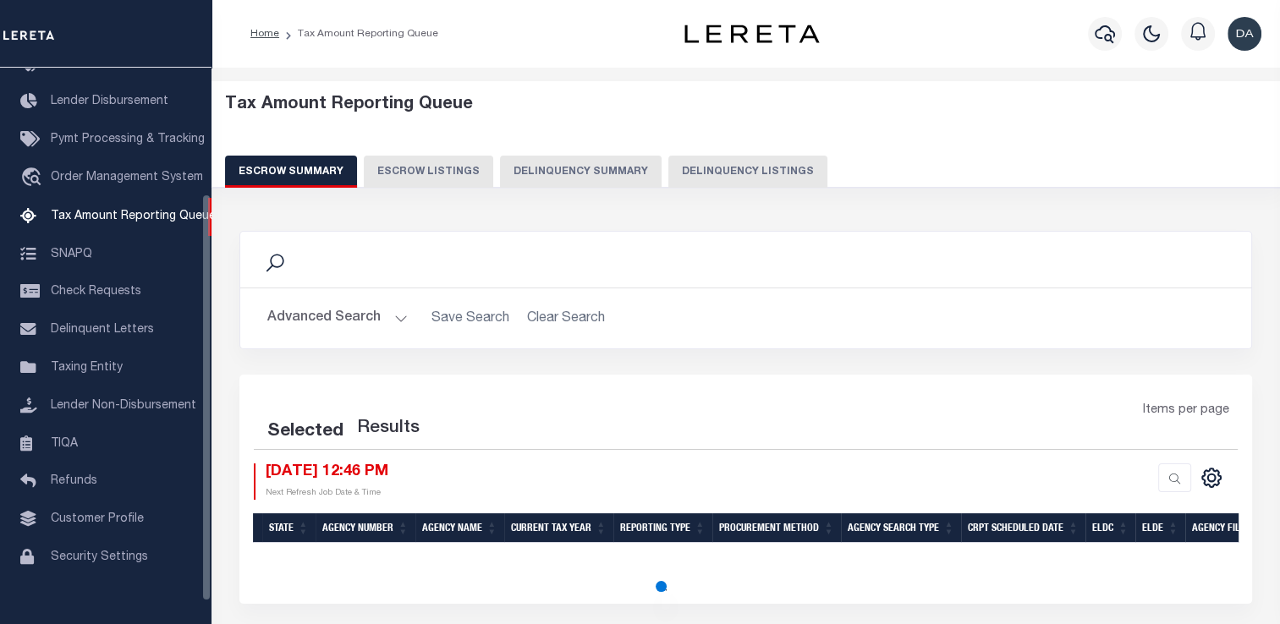
click at [585, 164] on button "Delinquency Summary" at bounding box center [581, 172] width 162 height 32
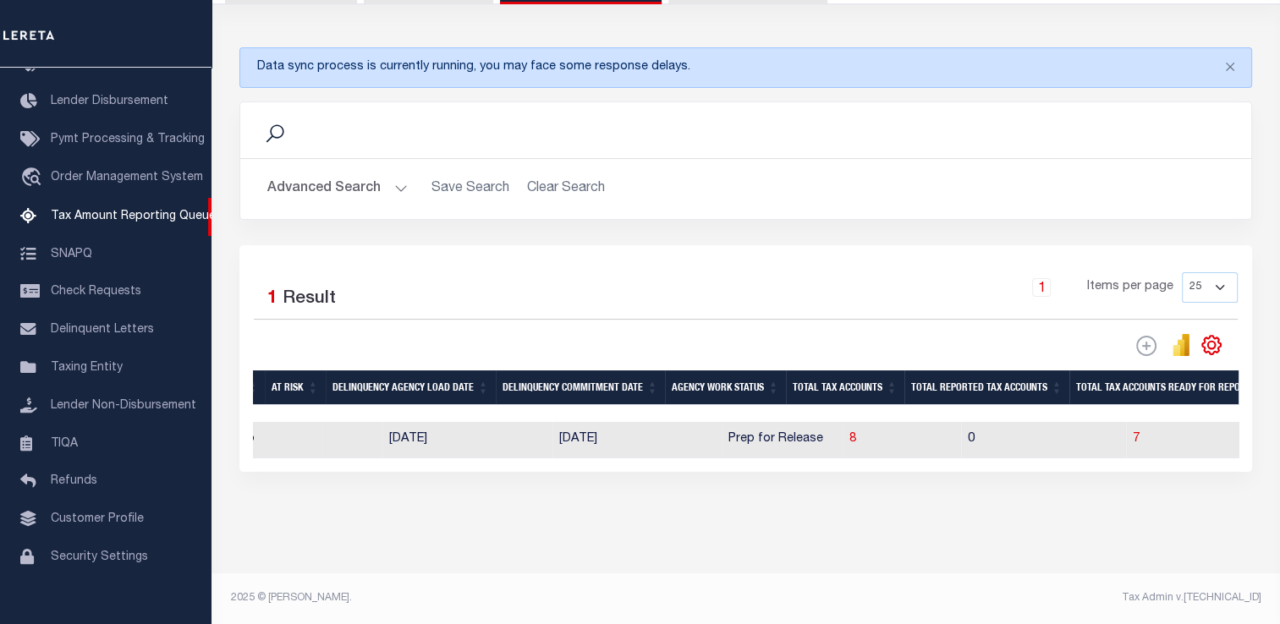
scroll to position [0, 0]
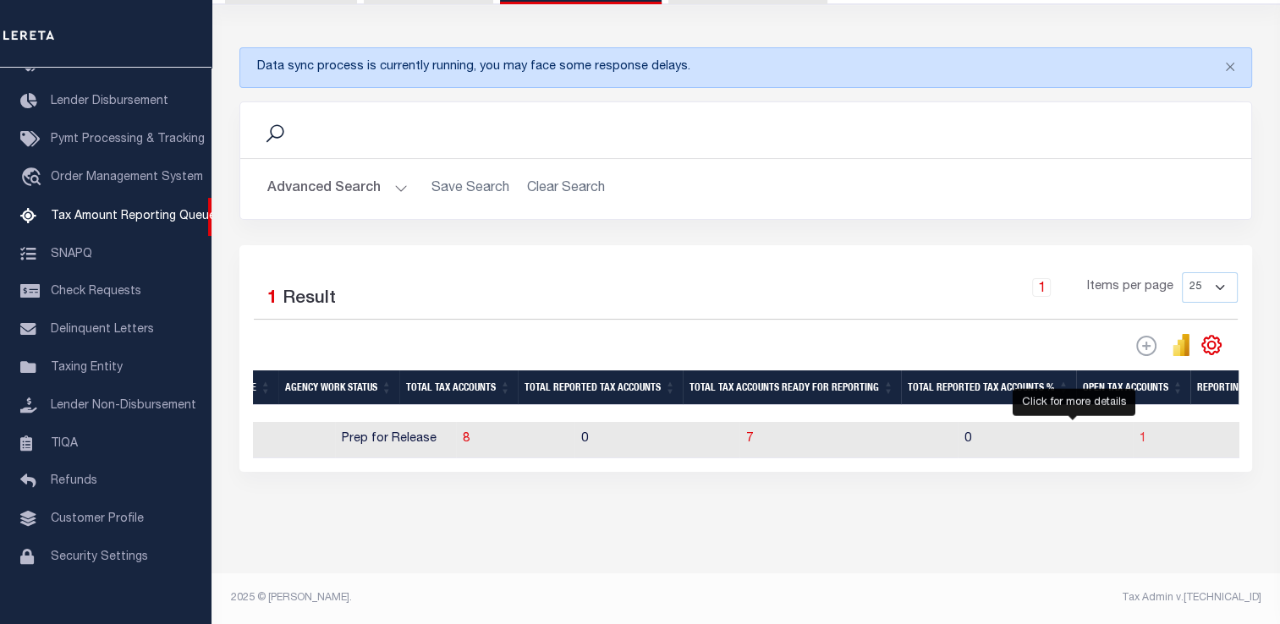
click at [1140, 433] on span "1" at bounding box center [1143, 439] width 7 height 12
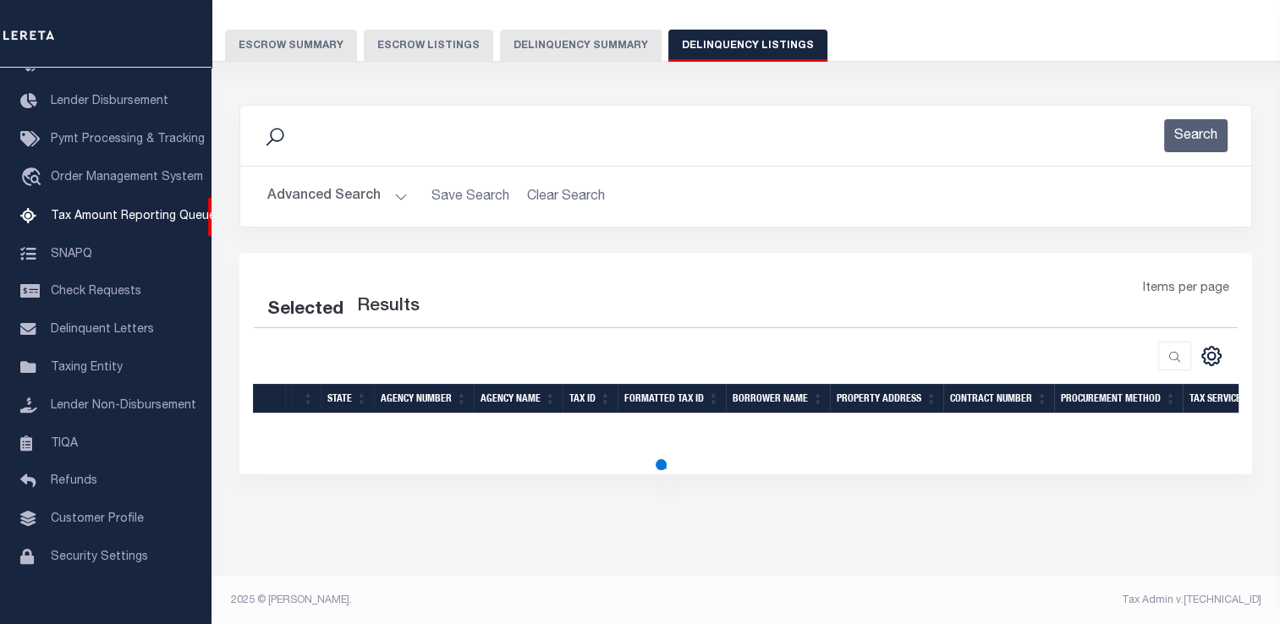
select select "100"
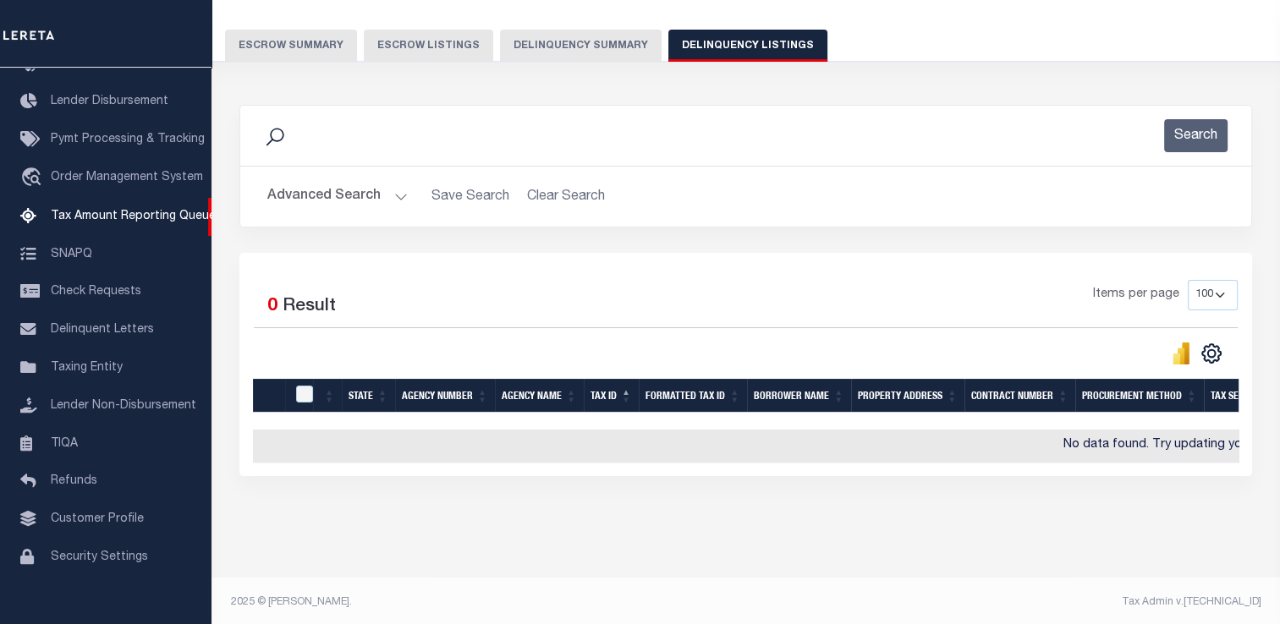
scroll to position [141, 0]
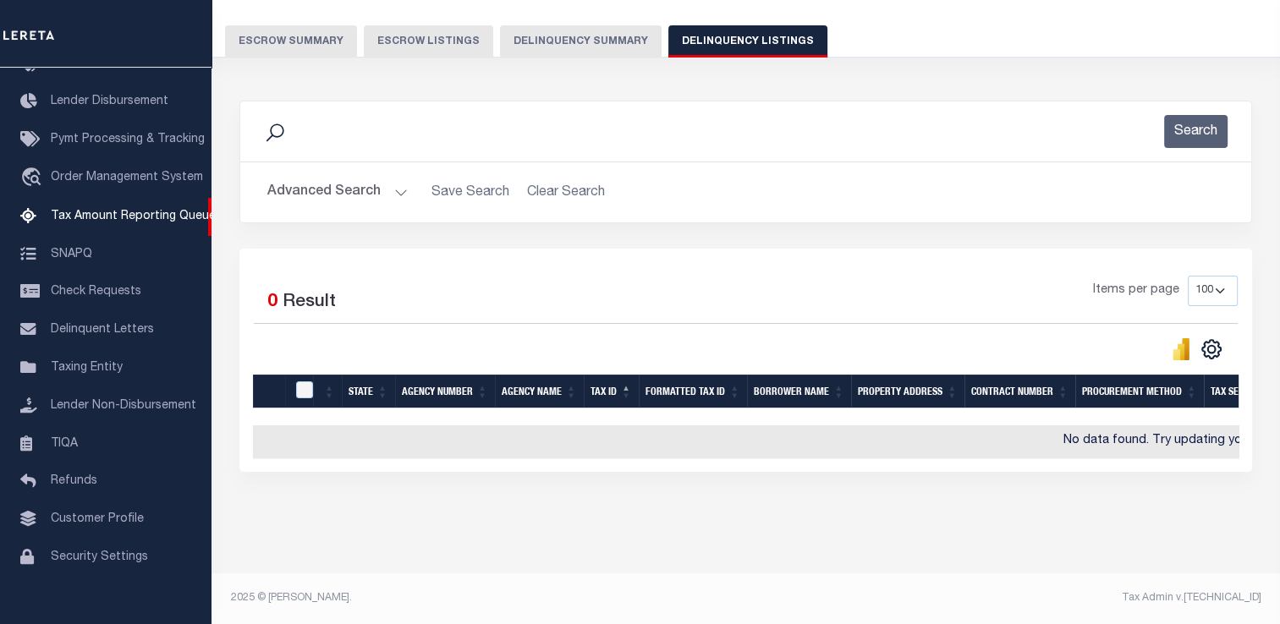
click at [552, 26] on button "Delinquency Summary" at bounding box center [581, 41] width 162 height 32
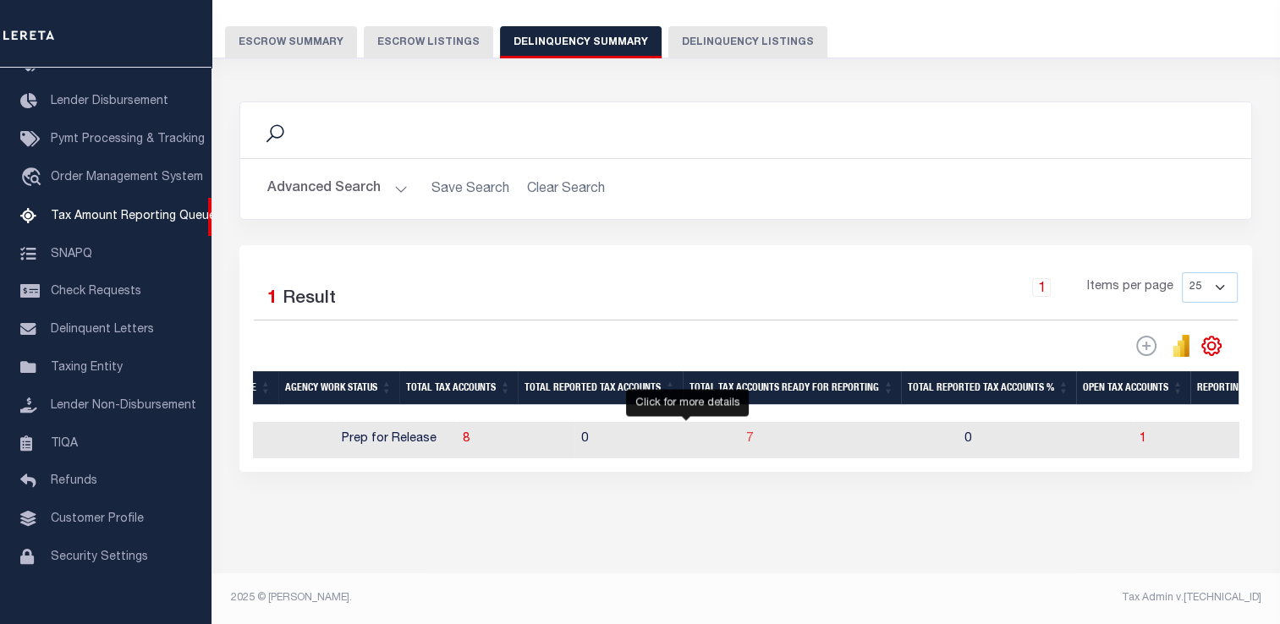
click at [746, 433] on span "7" at bounding box center [749, 439] width 7 height 12
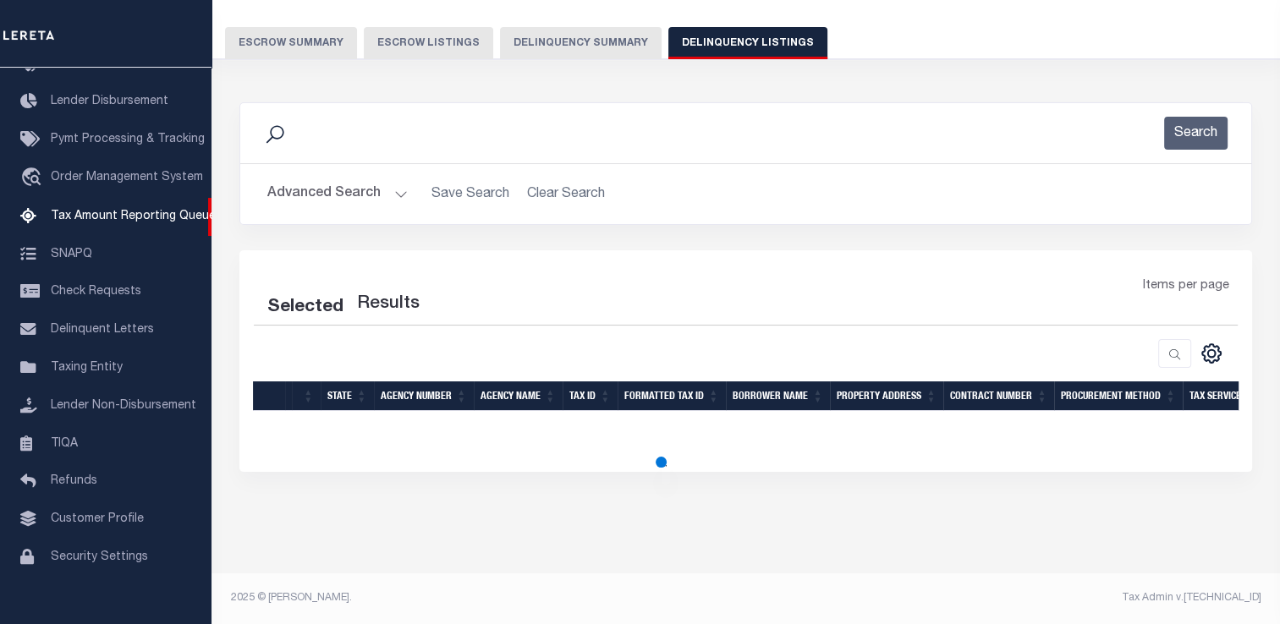
scroll to position [126, 0]
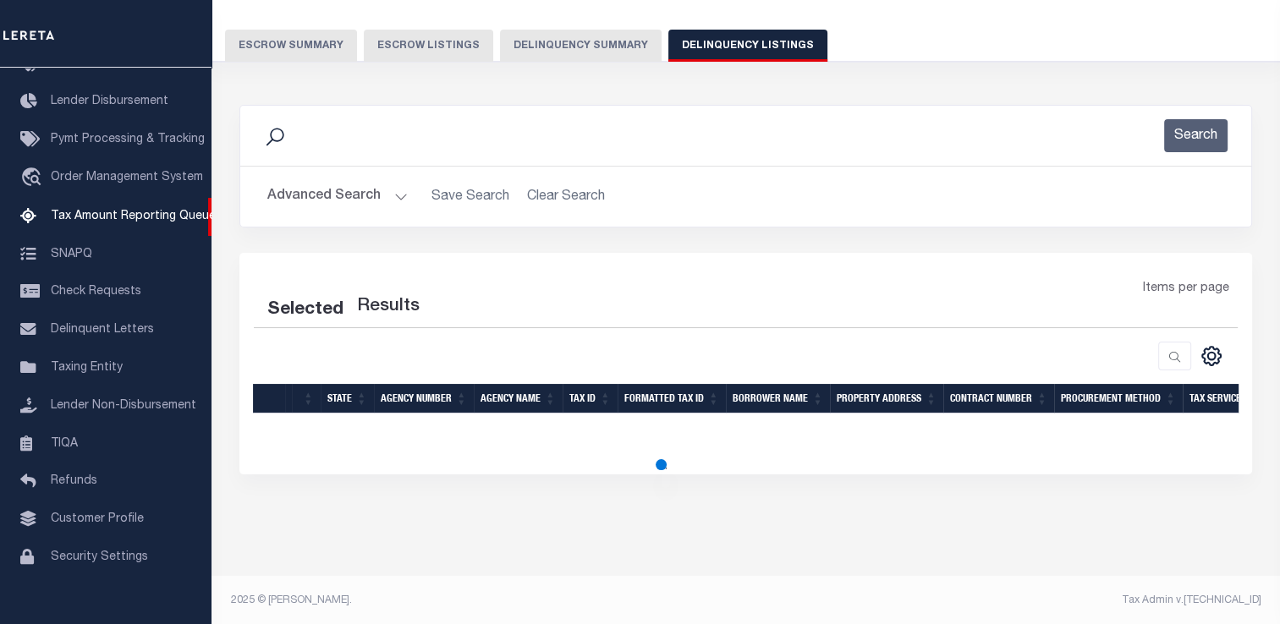
select select "100"
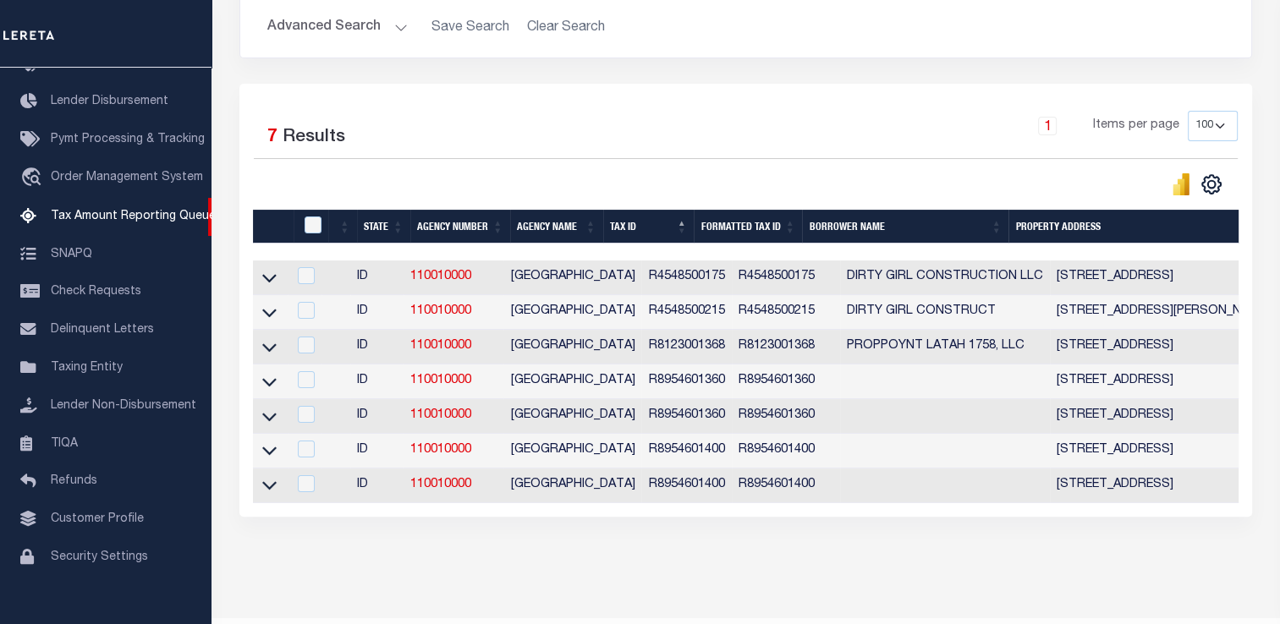
scroll to position [41, 0]
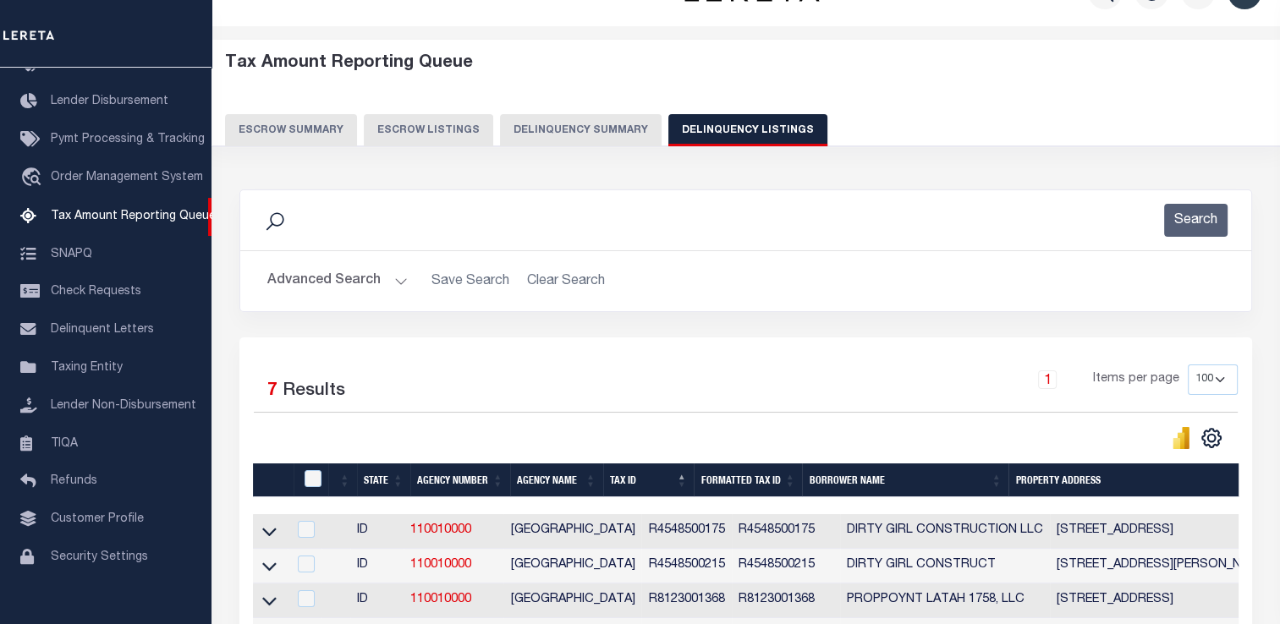
click at [593, 116] on button "Delinquency Summary" at bounding box center [581, 130] width 162 height 32
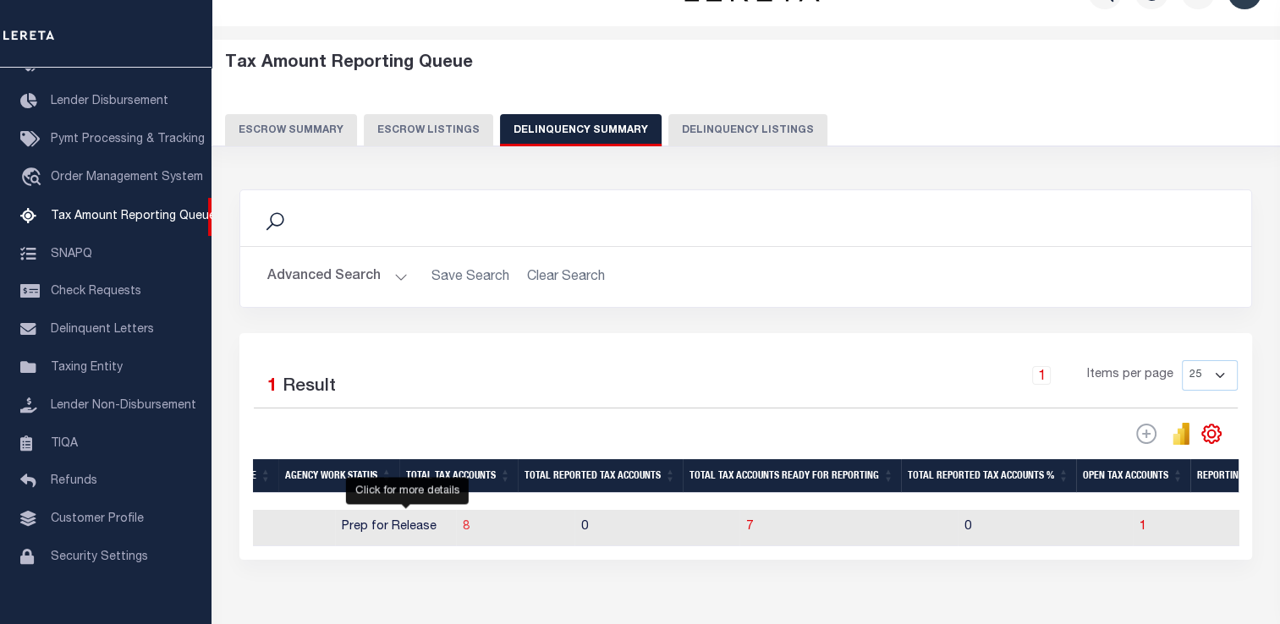
click at [463, 526] on span "8" at bounding box center [466, 527] width 7 height 12
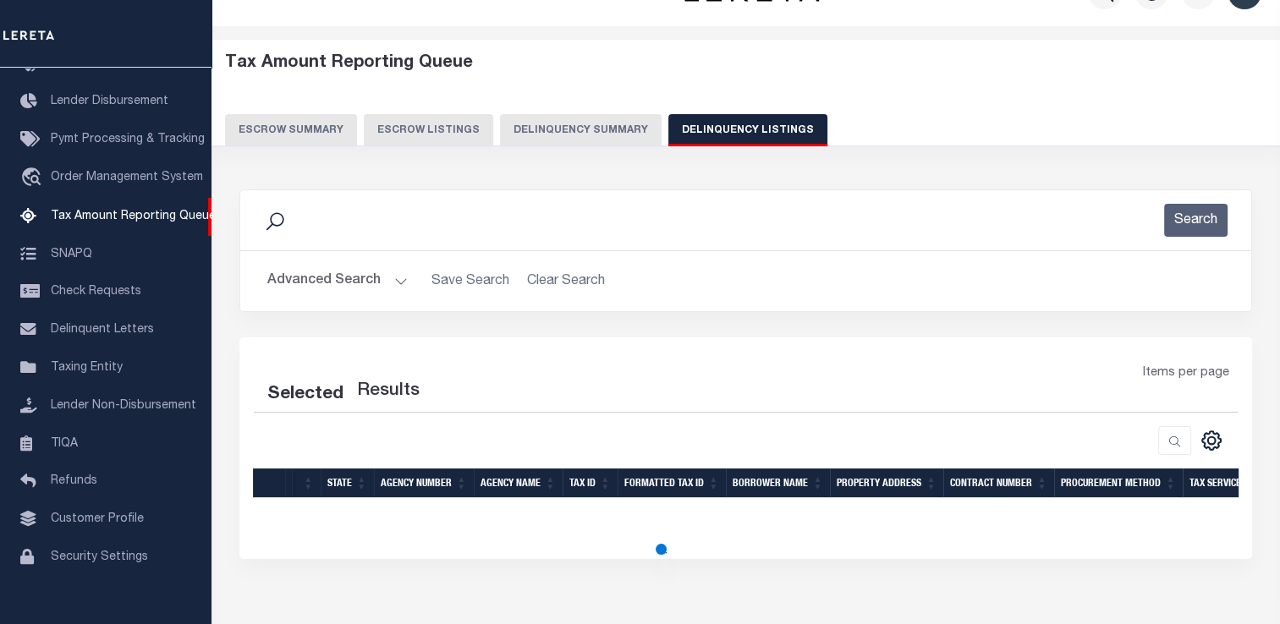
select select "100"
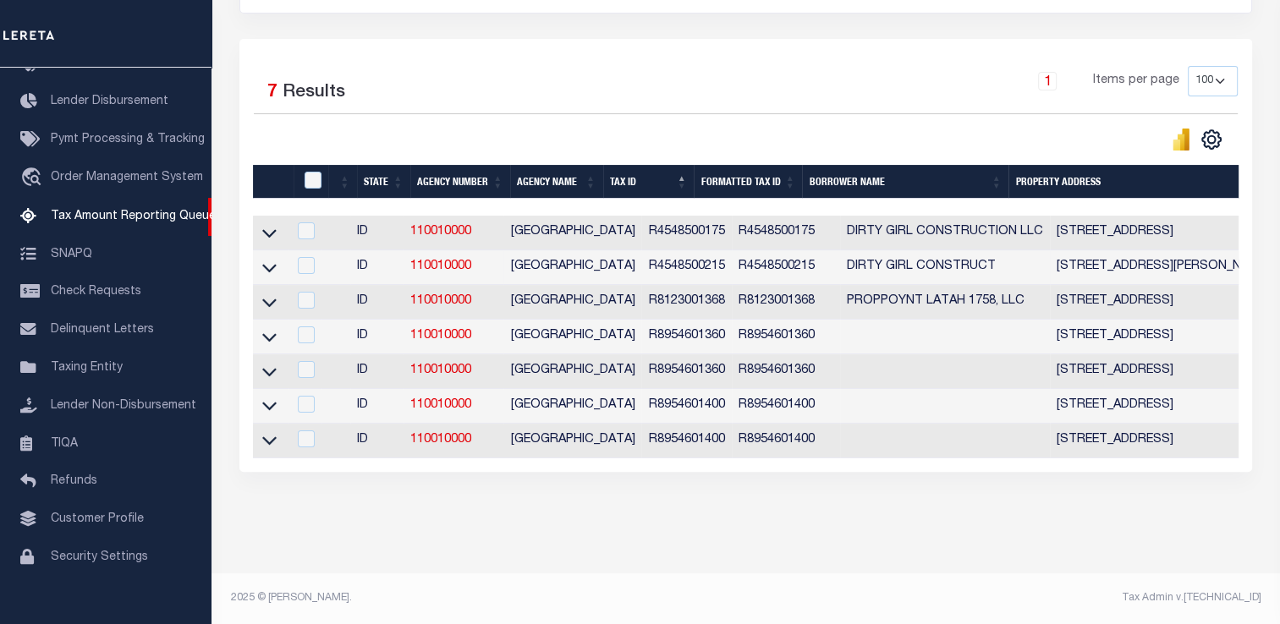
scroll to position [0, 0]
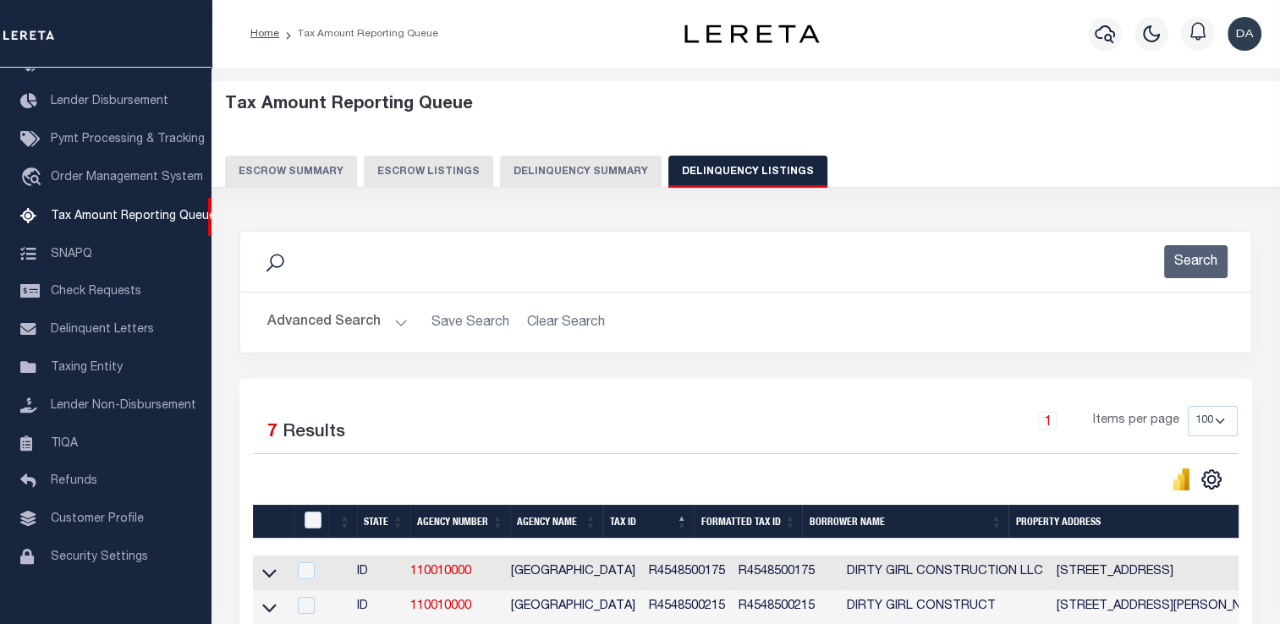
click at [553, 164] on button "Delinquency Summary" at bounding box center [581, 172] width 162 height 32
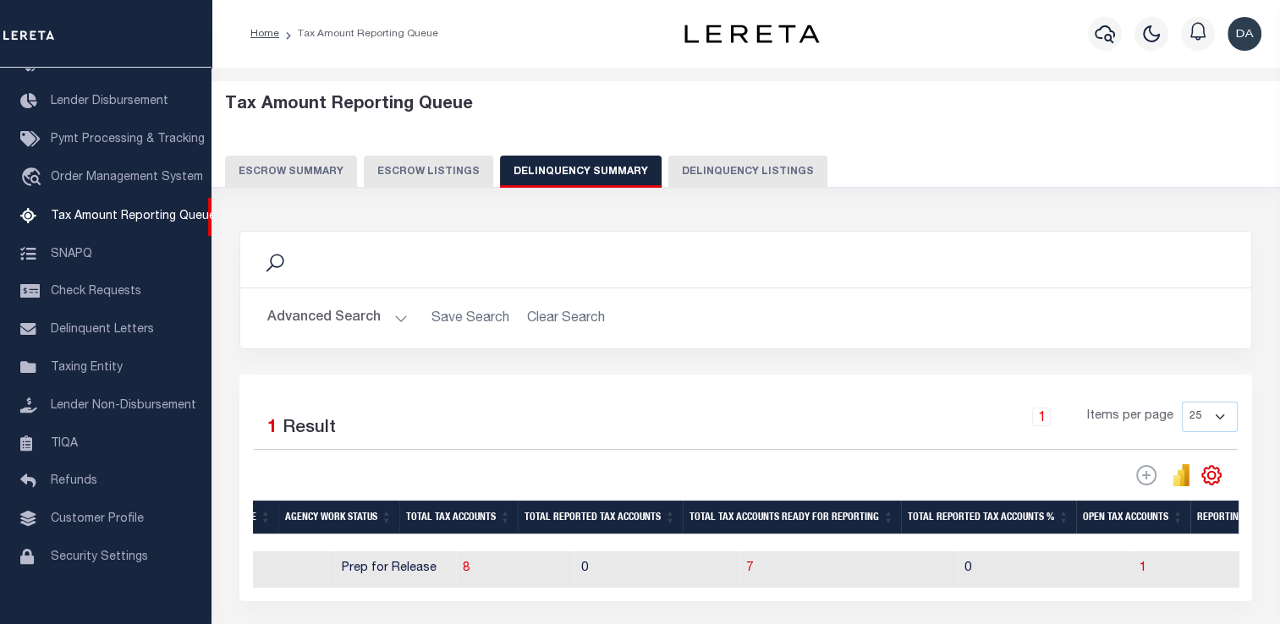
scroll to position [141, 0]
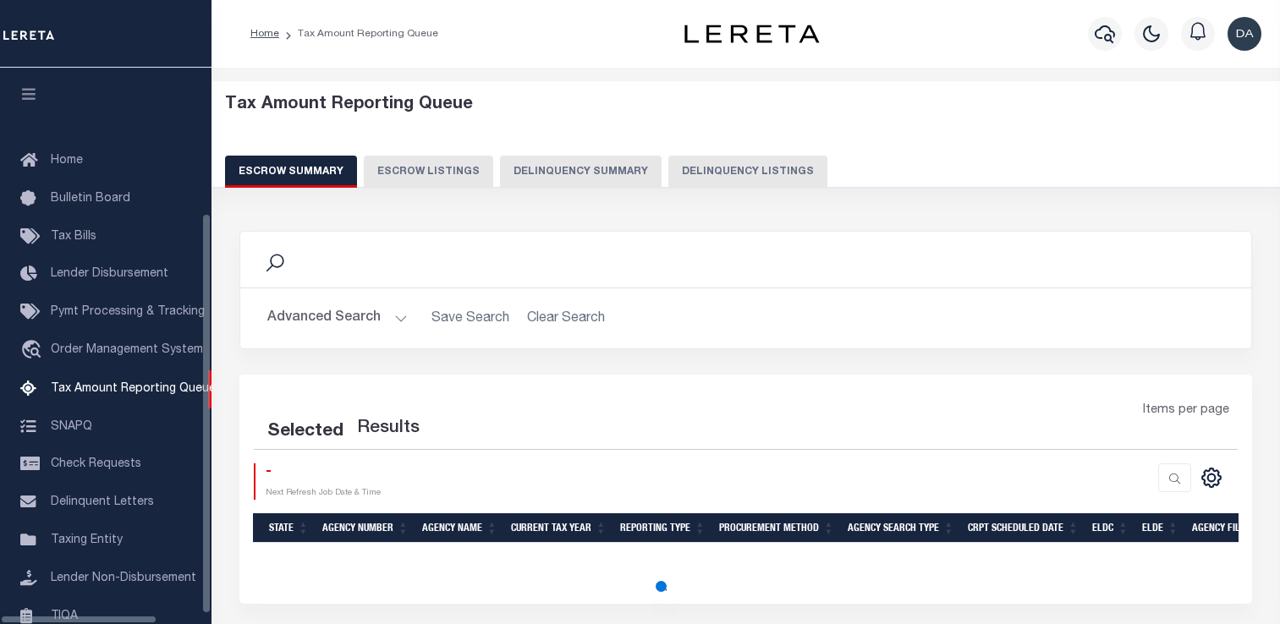
select select "100"
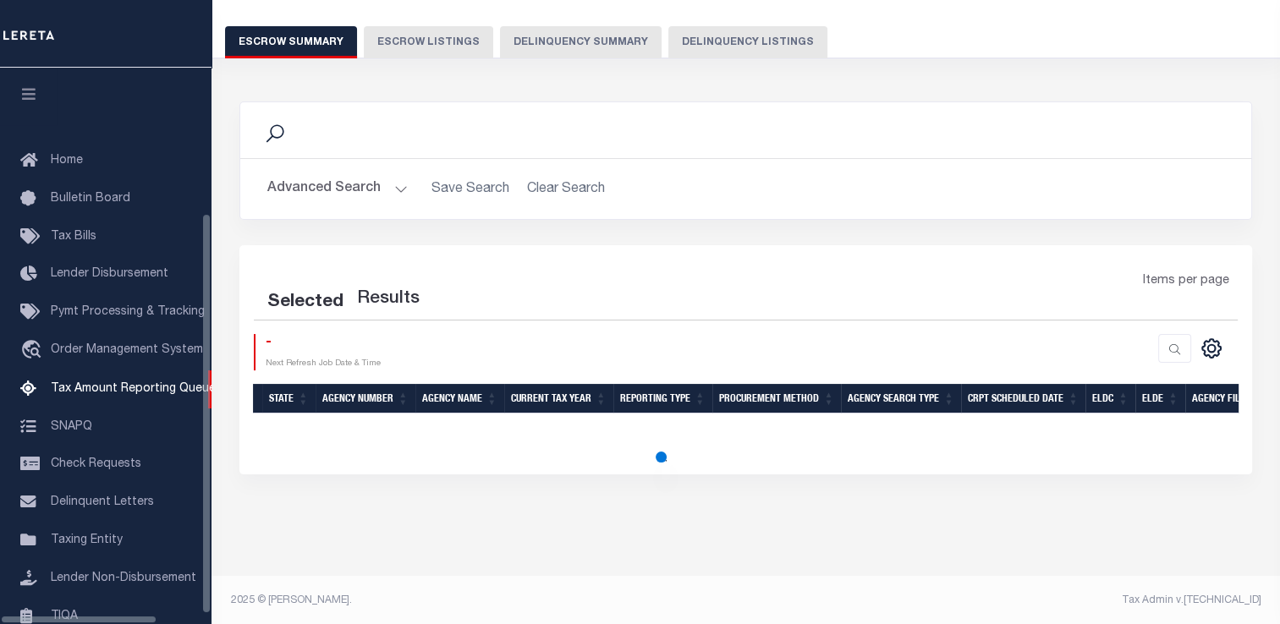
scroll to position [190, 0]
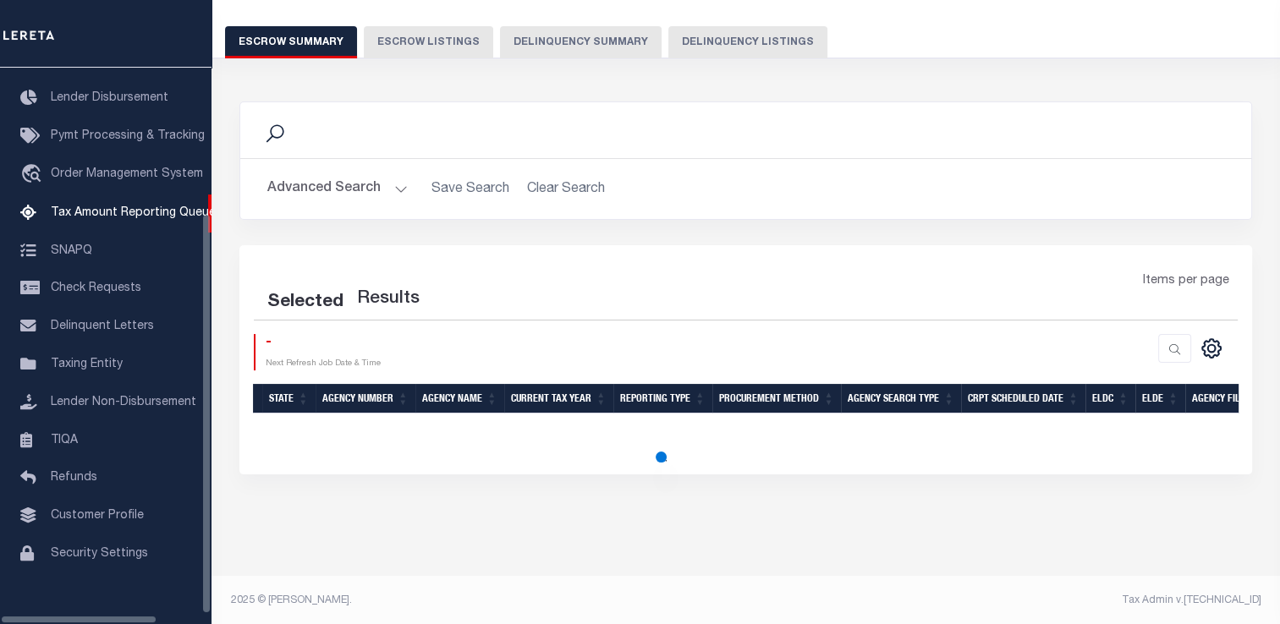
select select "100"
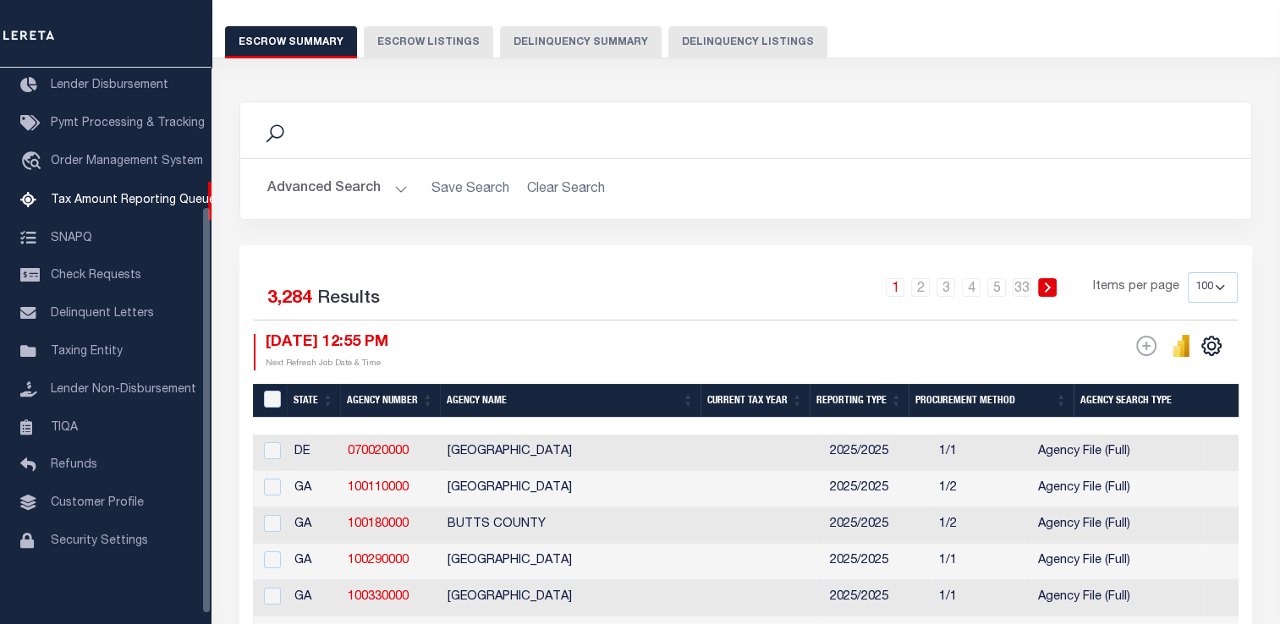
scroll to position [129, 0]
click at [585, 51] on button "Delinquency Summary" at bounding box center [581, 42] width 162 height 32
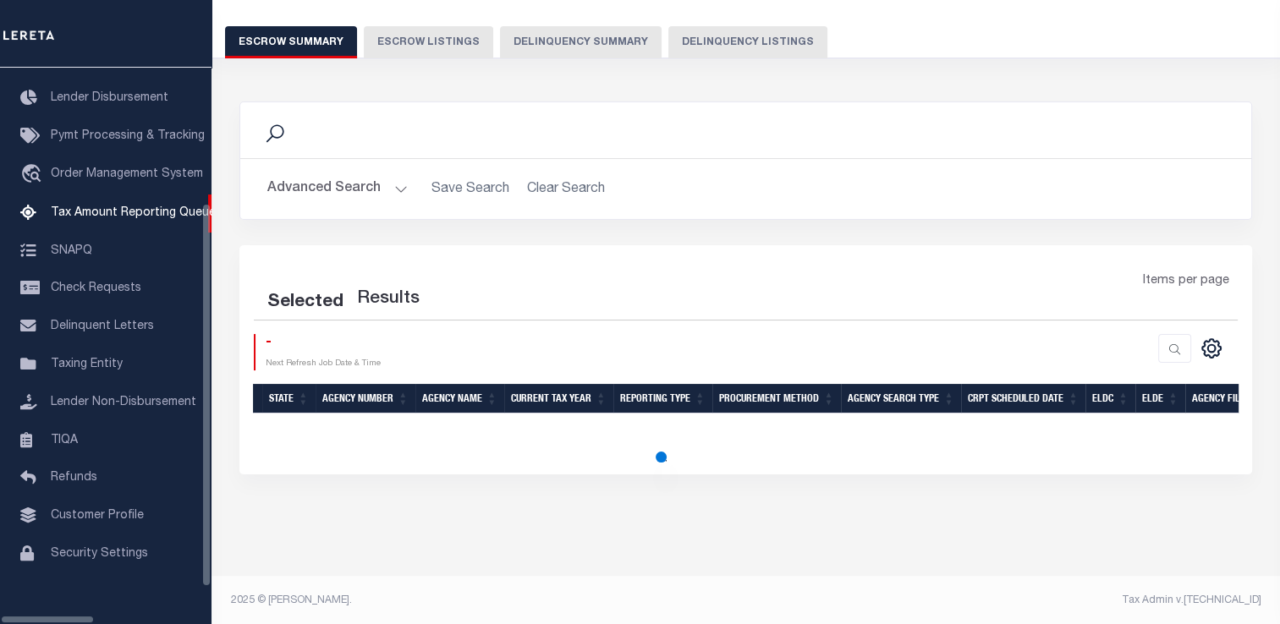
scroll to position [190, 0]
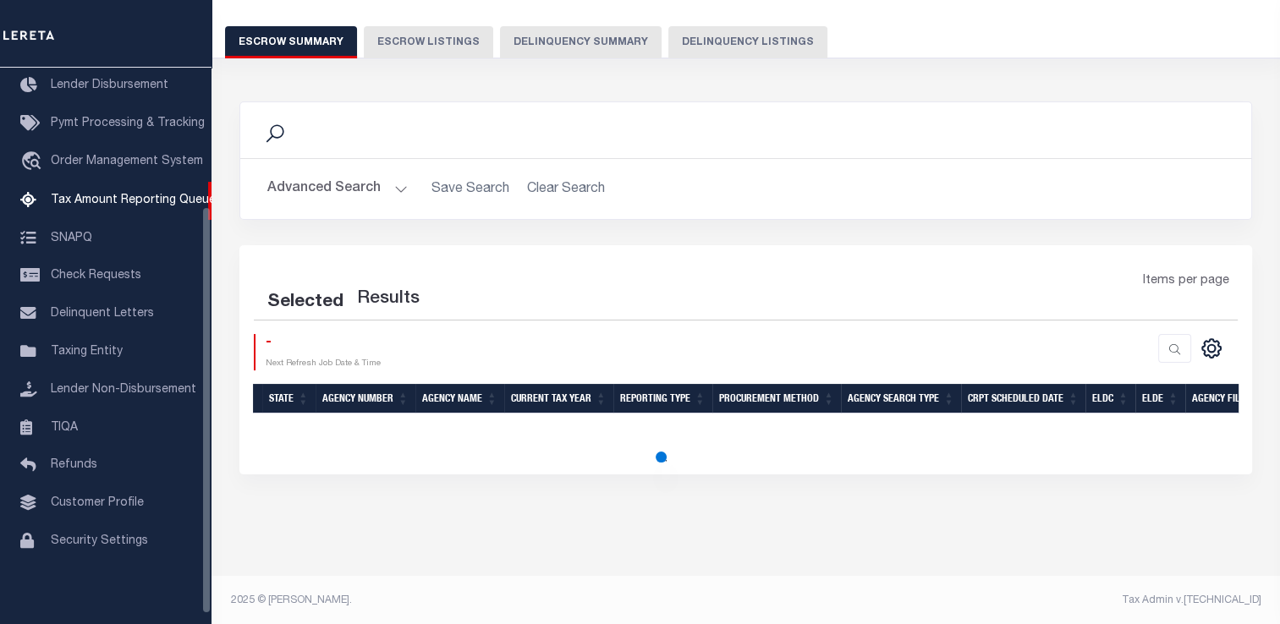
select select "100"
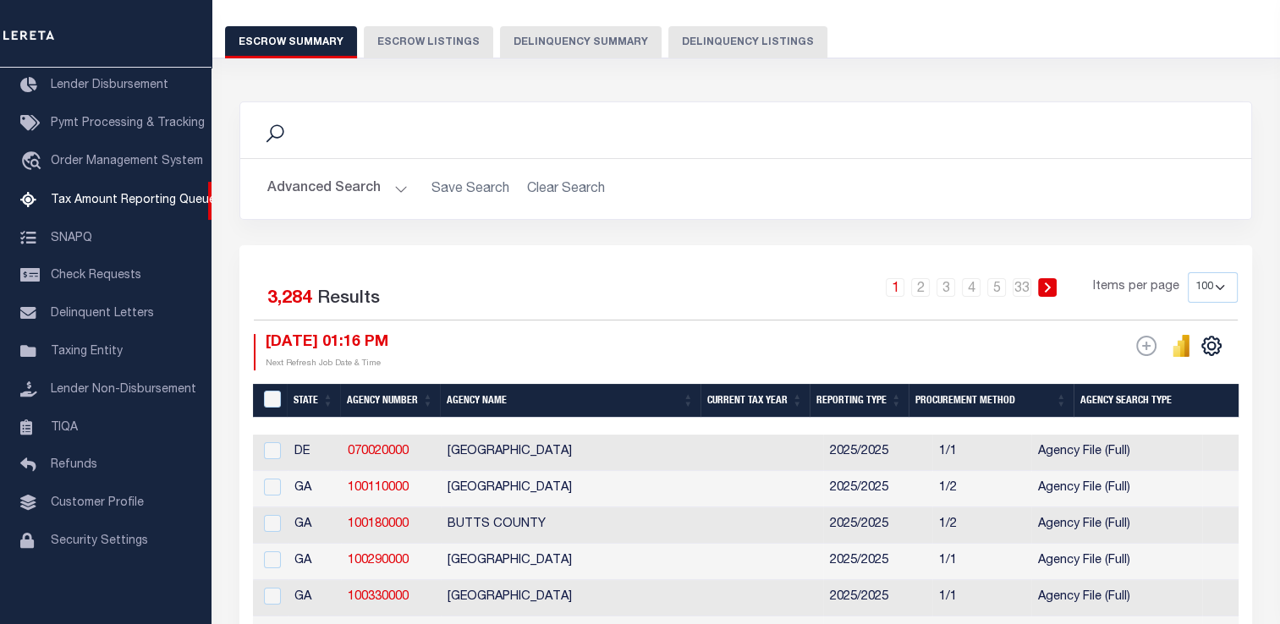
click at [562, 38] on button "Delinquency Summary" at bounding box center [581, 42] width 162 height 32
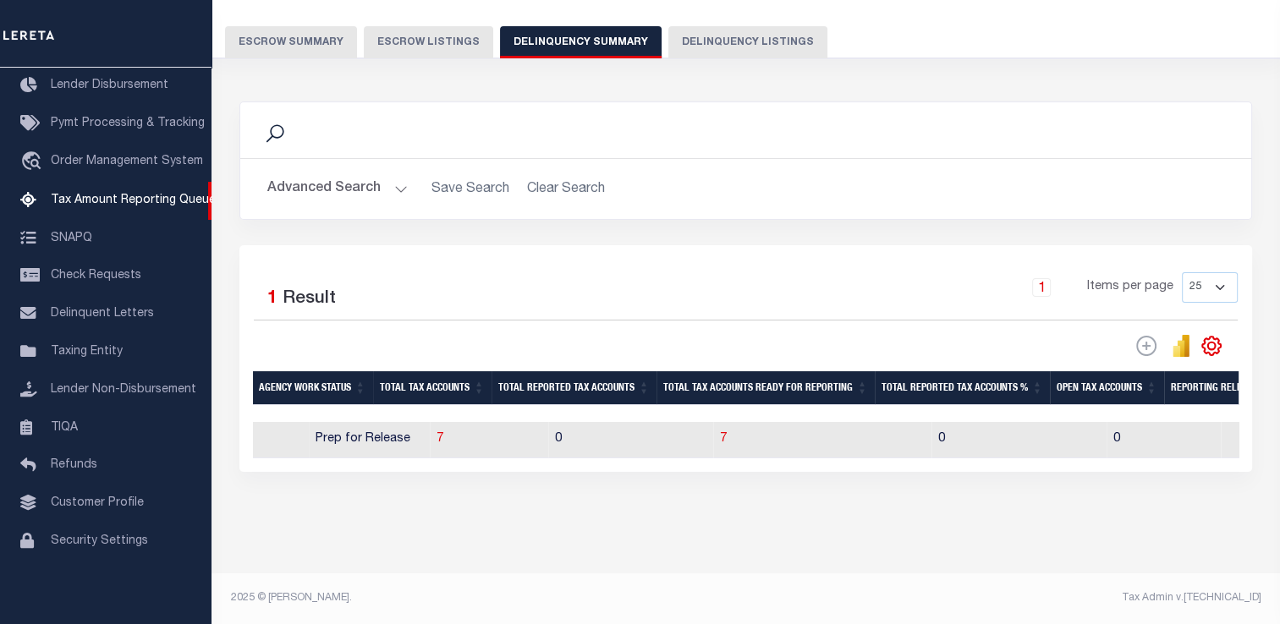
scroll to position [0, 1556]
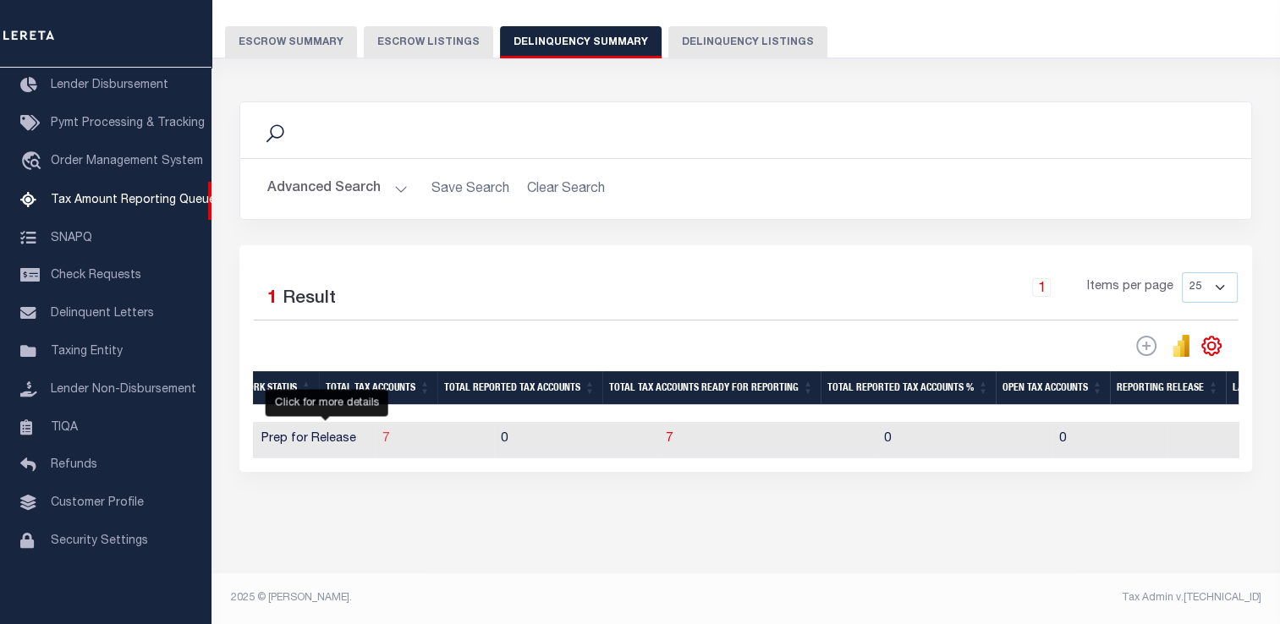
click at [382, 442] on span "7" at bounding box center [385, 439] width 7 height 12
select select "100"
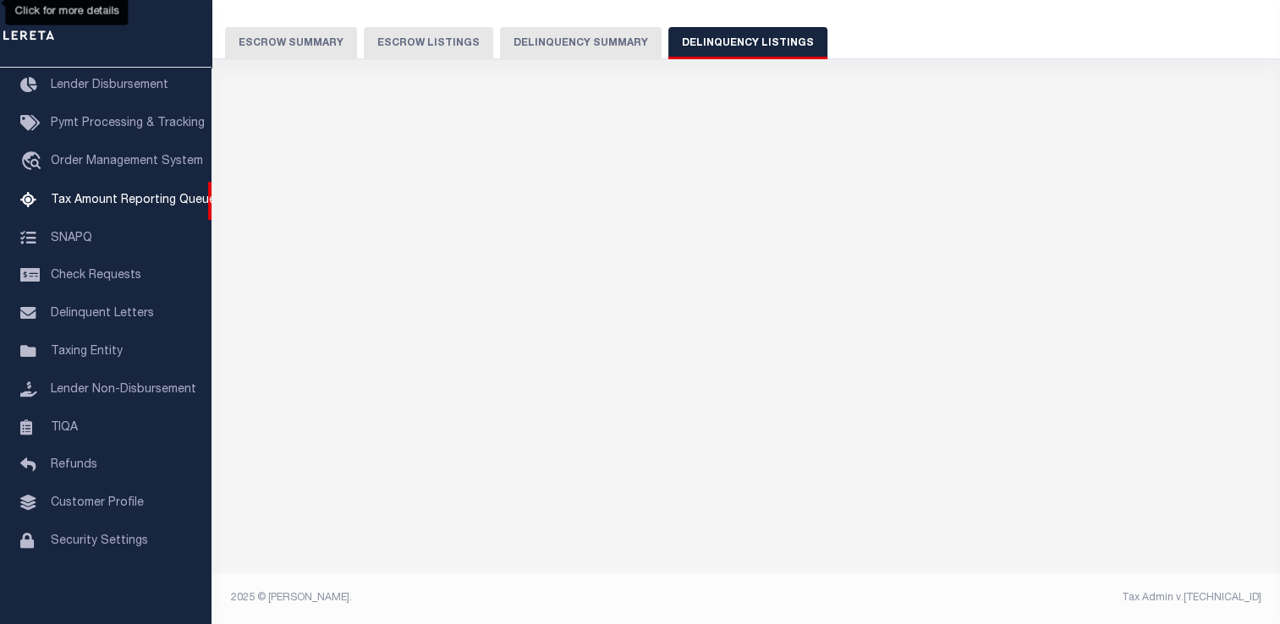
scroll to position [126, 0]
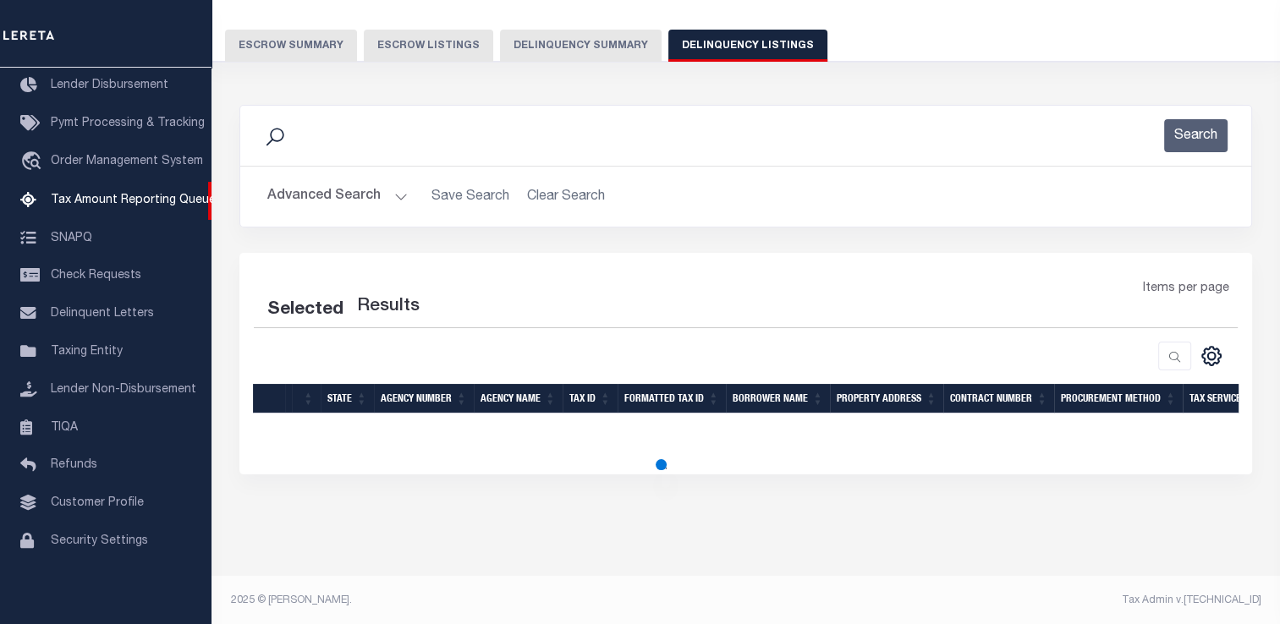
select select "100"
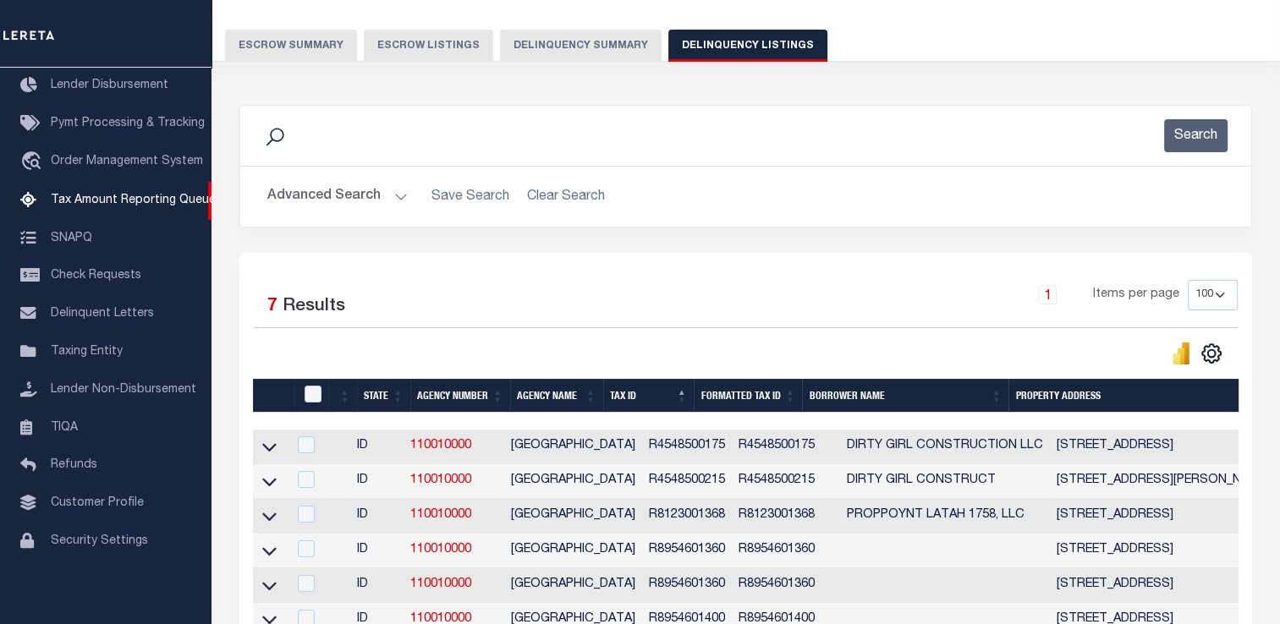
scroll to position [355, 0]
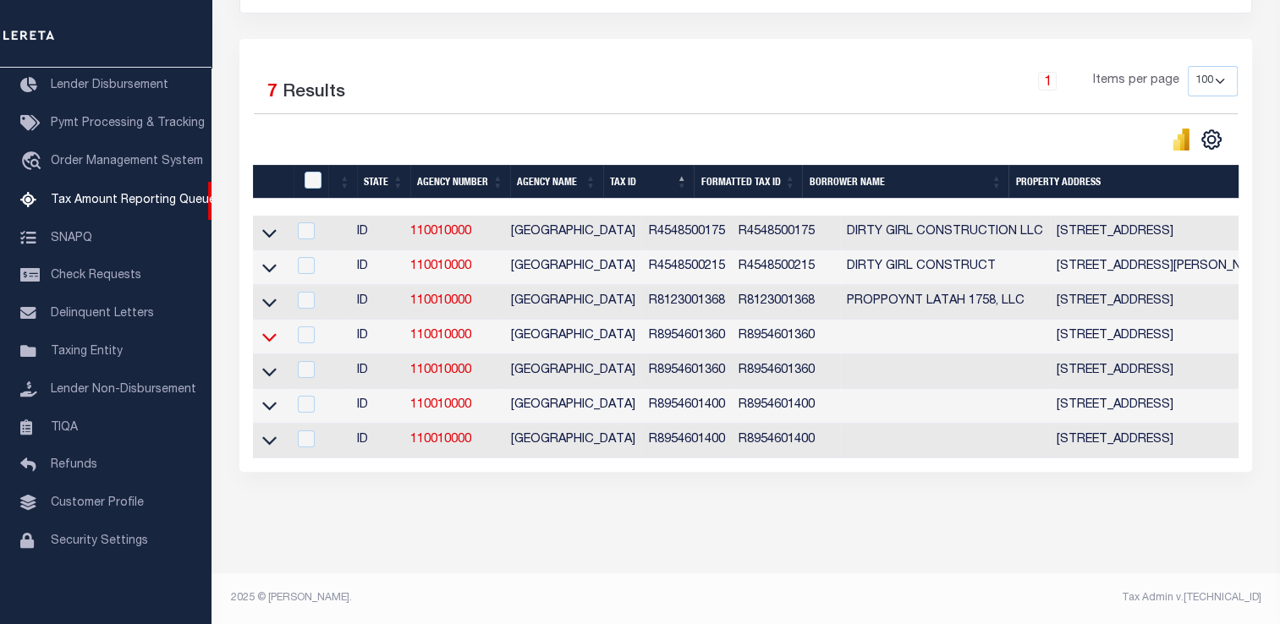
click at [266, 329] on icon at bounding box center [269, 337] width 14 height 18
